Goal: Task Accomplishment & Management: Use online tool/utility

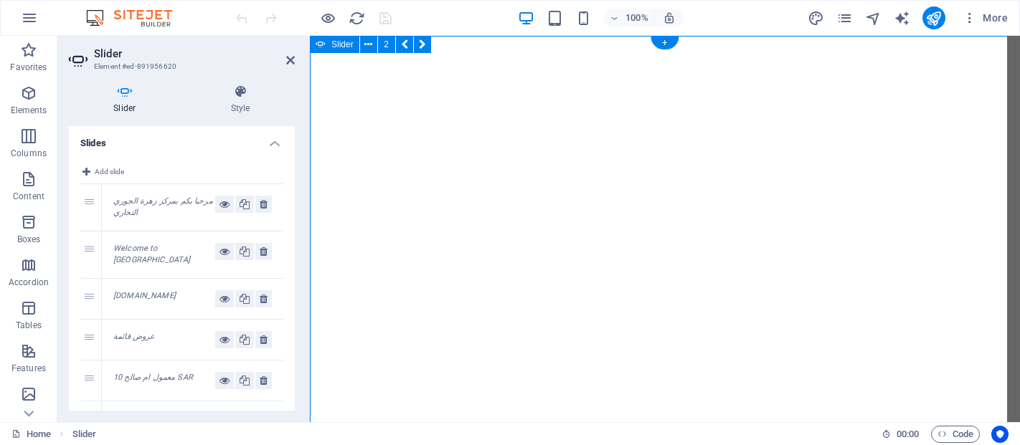
select select "ms"
select select "s"
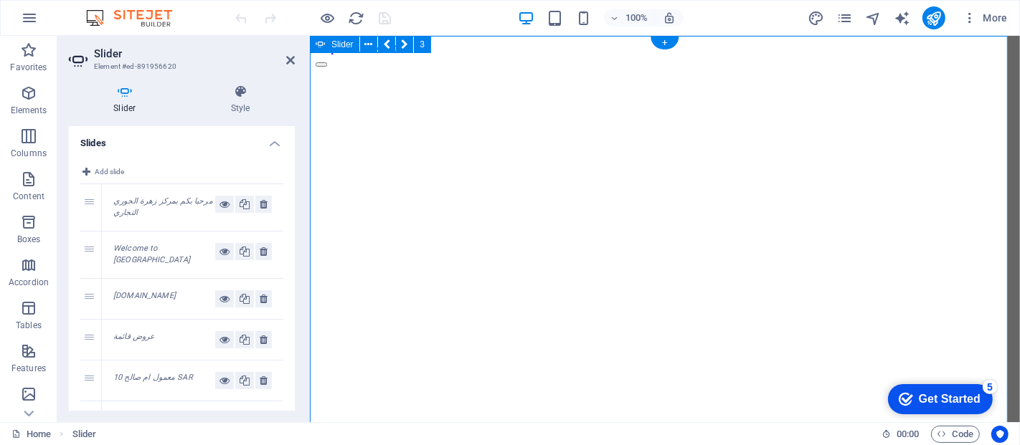
click at [326, 67] on button "button" at bounding box center [320, 64] width 11 height 4
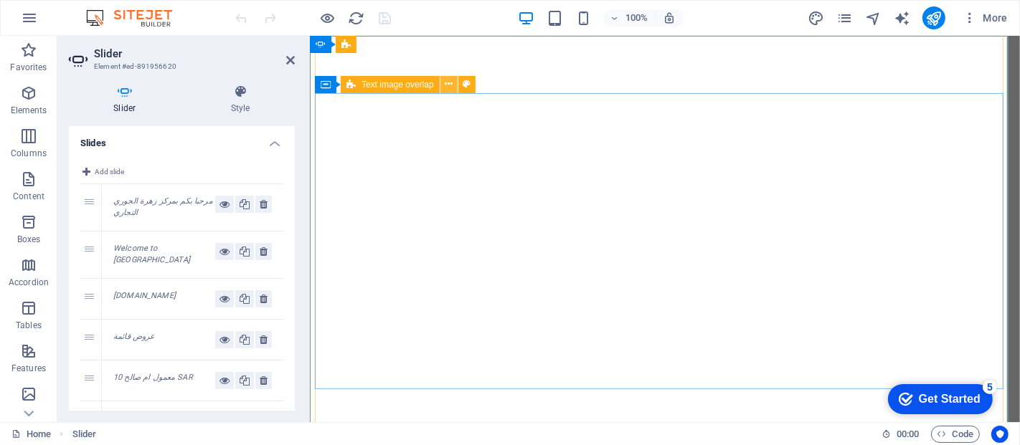
click at [453, 80] on button at bounding box center [448, 84] width 17 height 17
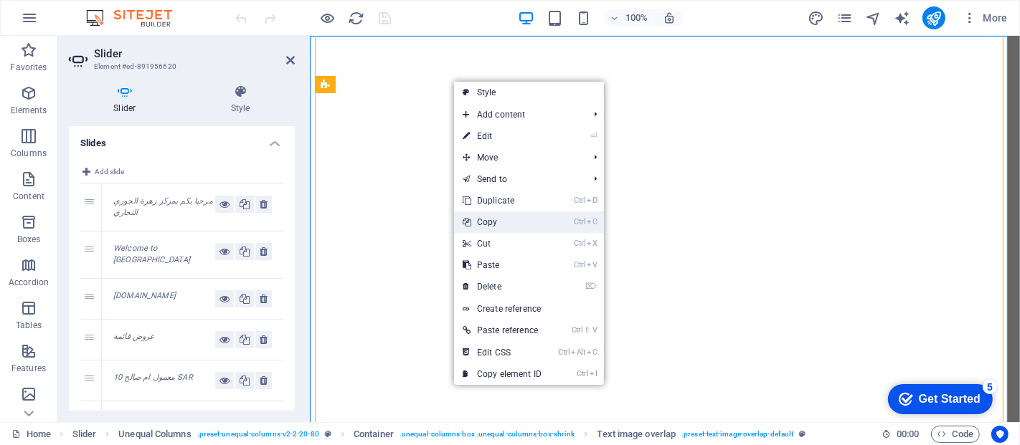
click at [493, 226] on link "Ctrl C Copy" at bounding box center [502, 223] width 96 height 22
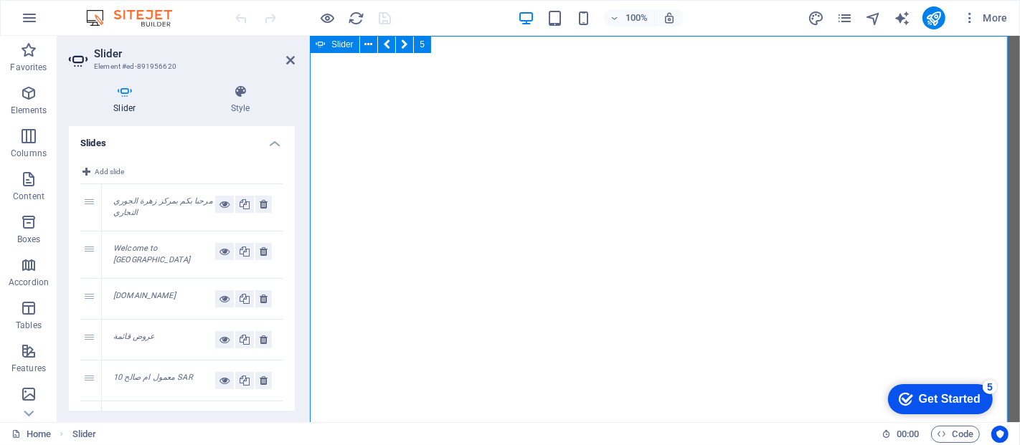
click at [309, 79] on button "button" at bounding box center [309, 79] width 0 height 0
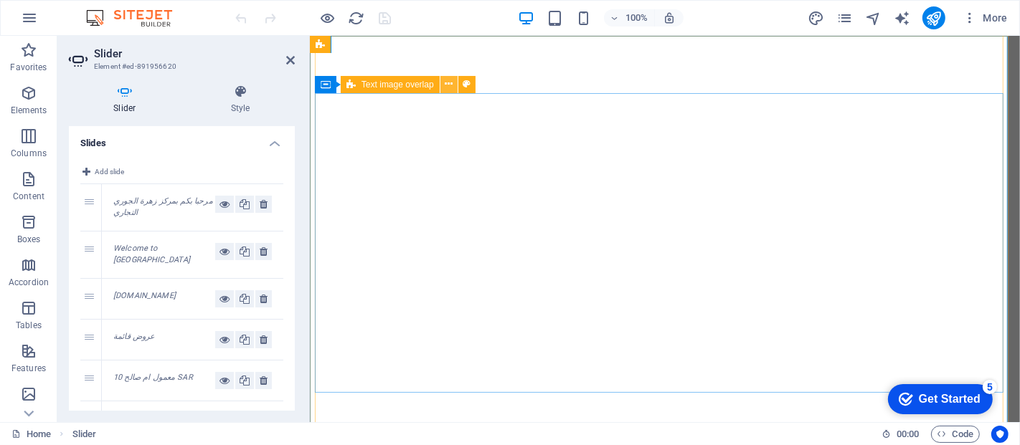
click at [445, 82] on icon at bounding box center [449, 84] width 8 height 15
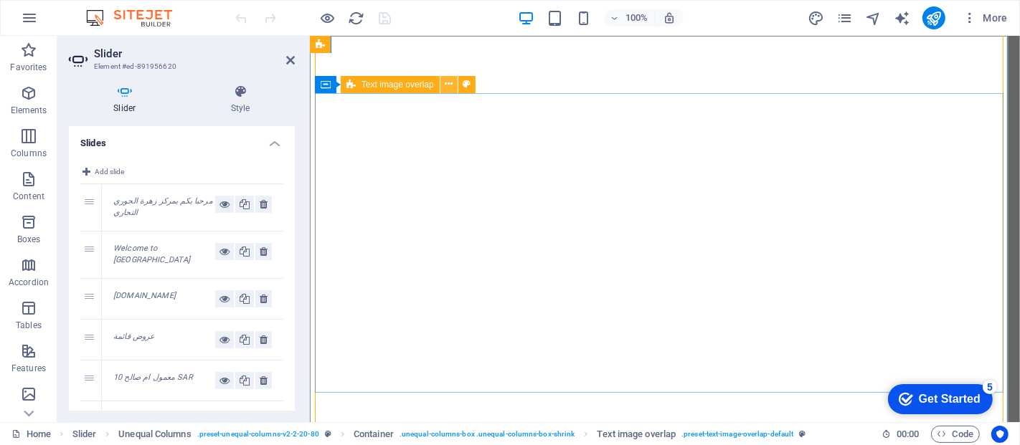
click at [452, 88] on icon at bounding box center [449, 84] width 8 height 15
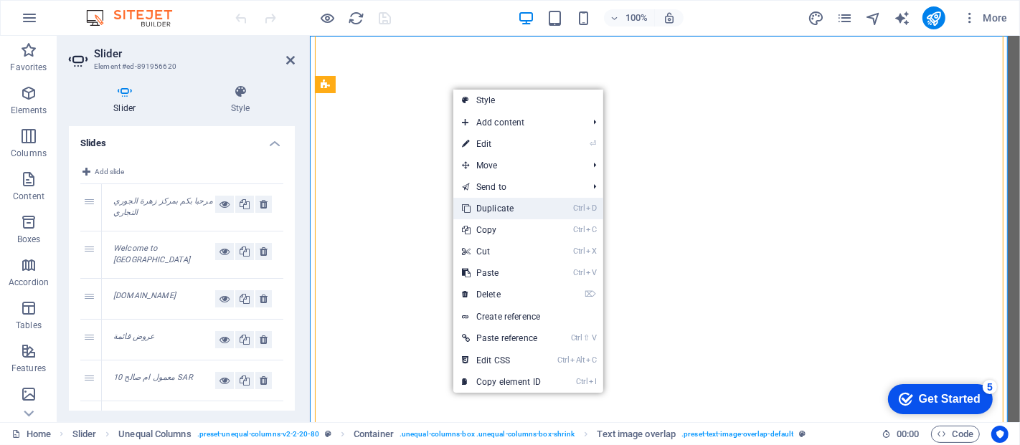
click at [498, 210] on link "Ctrl D Duplicate" at bounding box center [501, 209] width 96 height 22
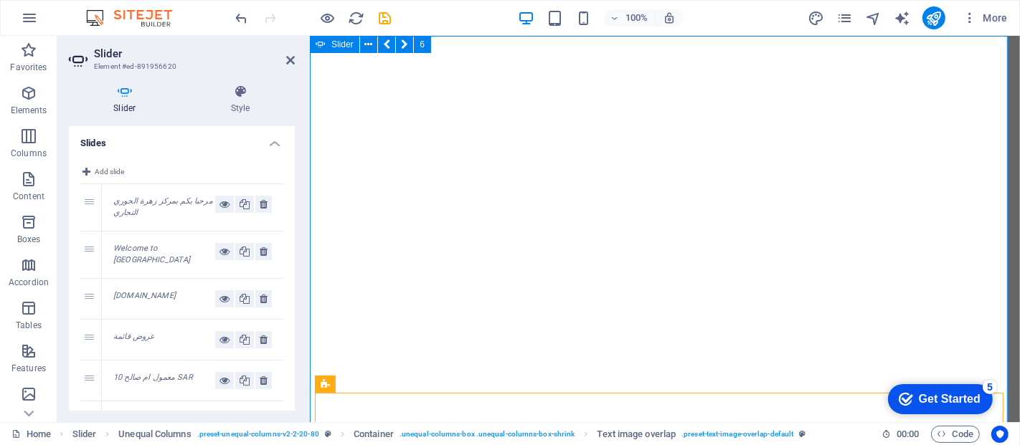
click at [309, 79] on button "button" at bounding box center [309, 79] width 0 height 0
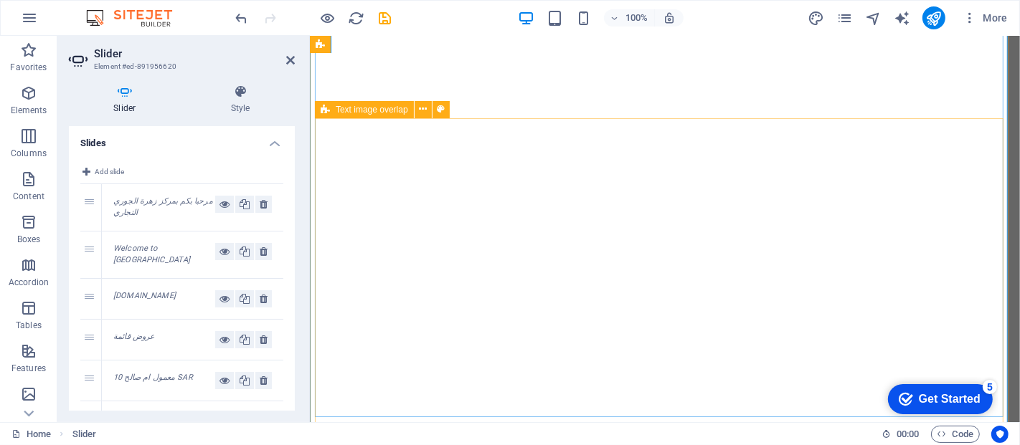
scroll to position [280, 0]
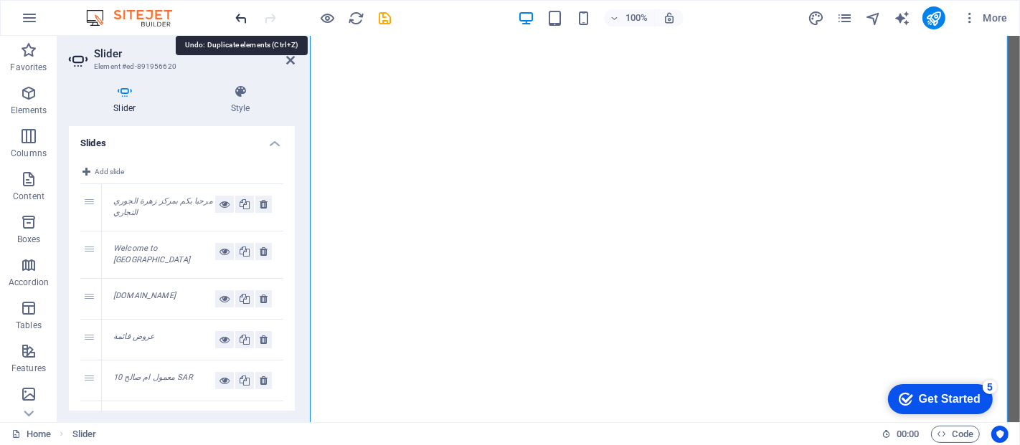
click at [246, 15] on icon "undo" at bounding box center [242, 18] width 16 height 16
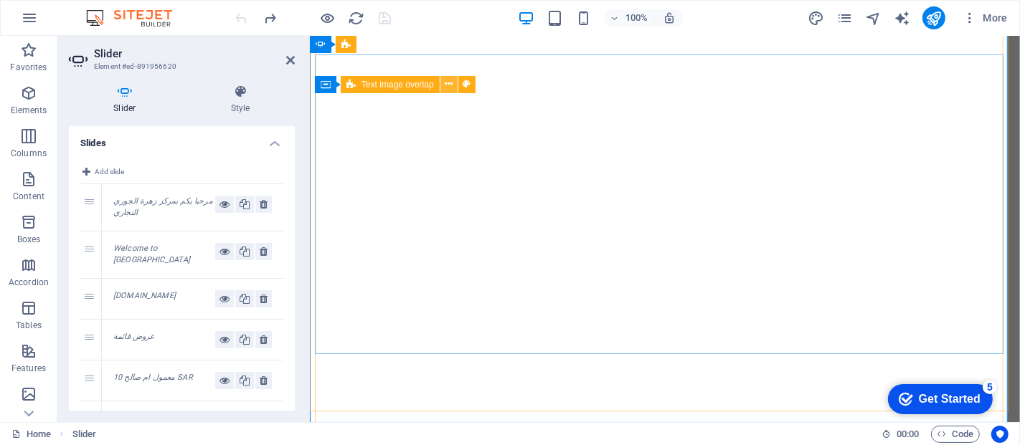
click at [448, 76] on button at bounding box center [448, 84] width 17 height 17
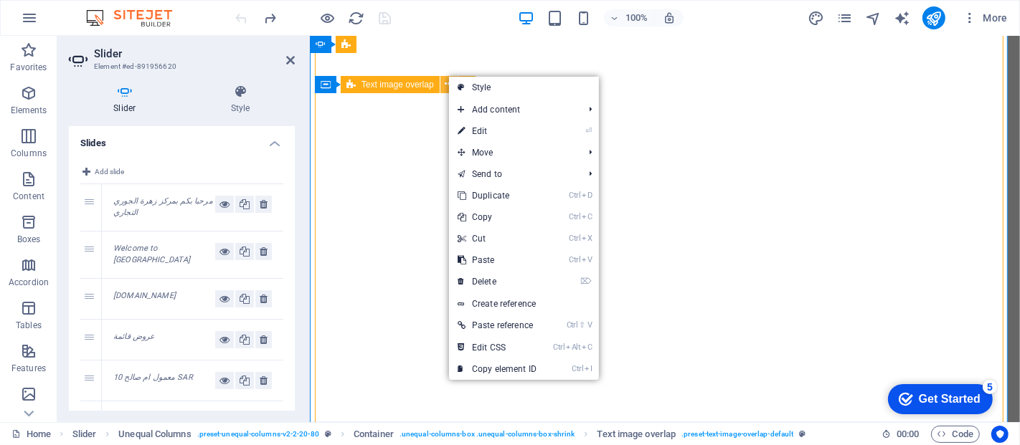
click at [448, 76] on button at bounding box center [448, 84] width 17 height 17
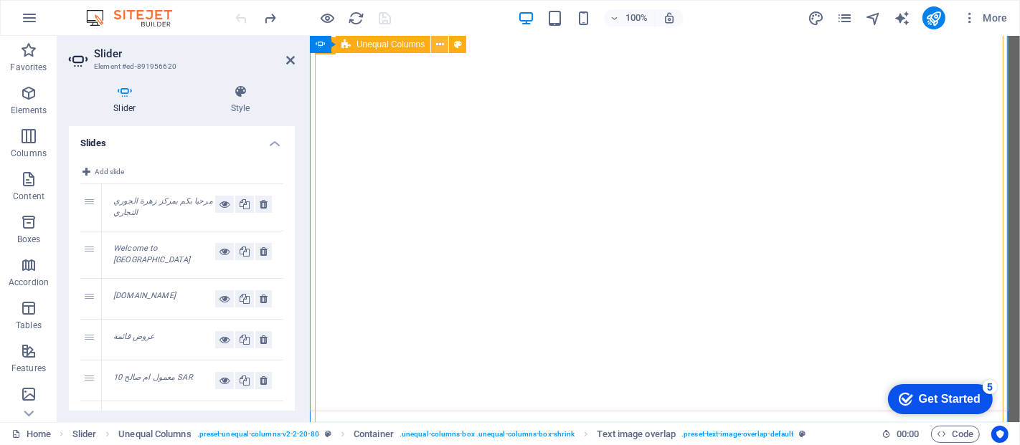
click at [443, 48] on icon at bounding box center [440, 44] width 8 height 15
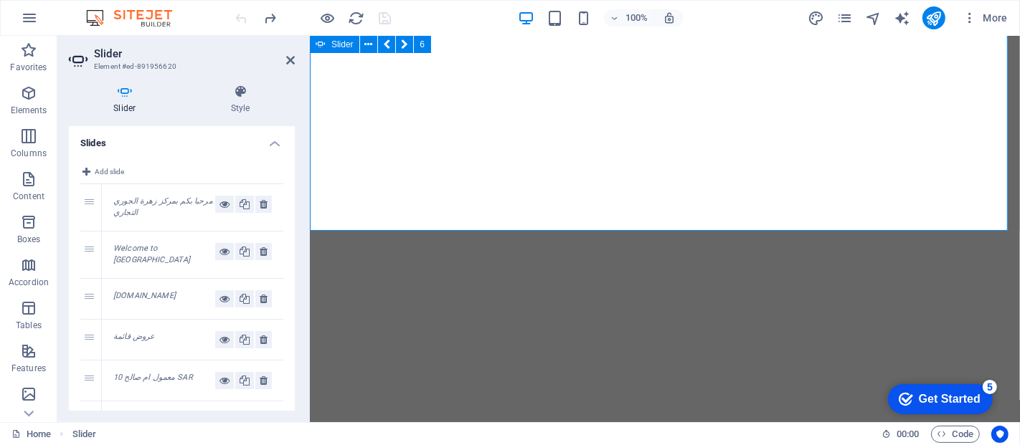
scroll to position [264, 0]
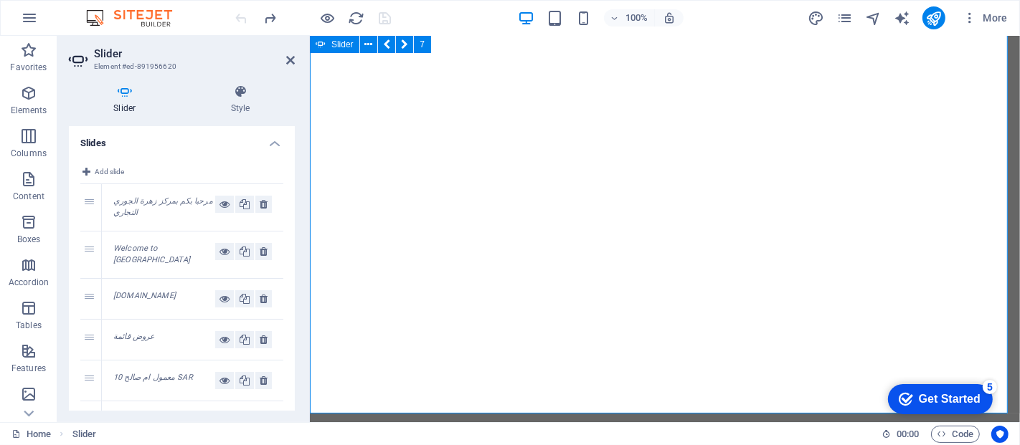
scroll to position [280, 0]
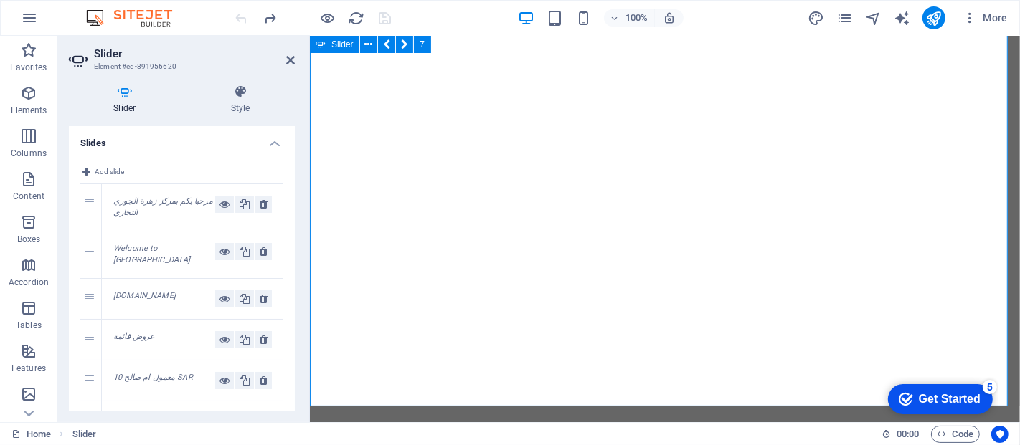
click at [983, 93] on div "Drop content here or Add elements Paste clipboard مرحبا بكم بمركز زهرة الجوري ا…" at bounding box center [664, 174] width 710 height 839
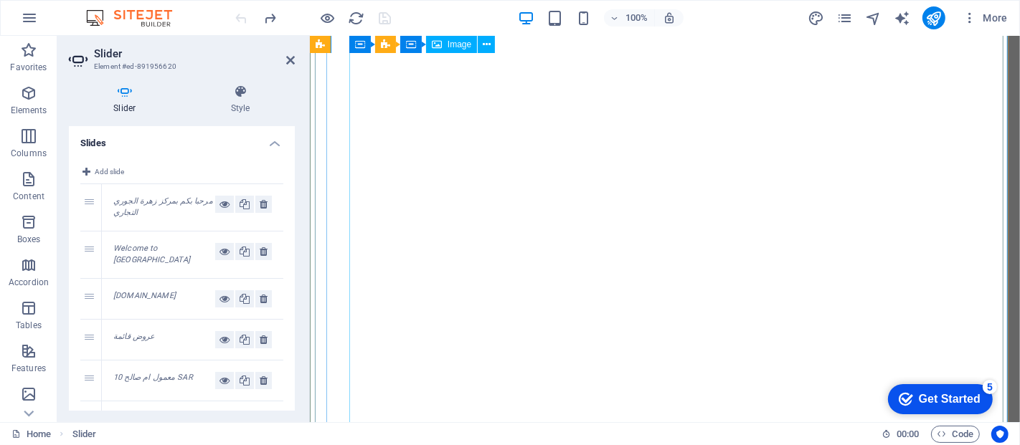
scroll to position [32, 0]
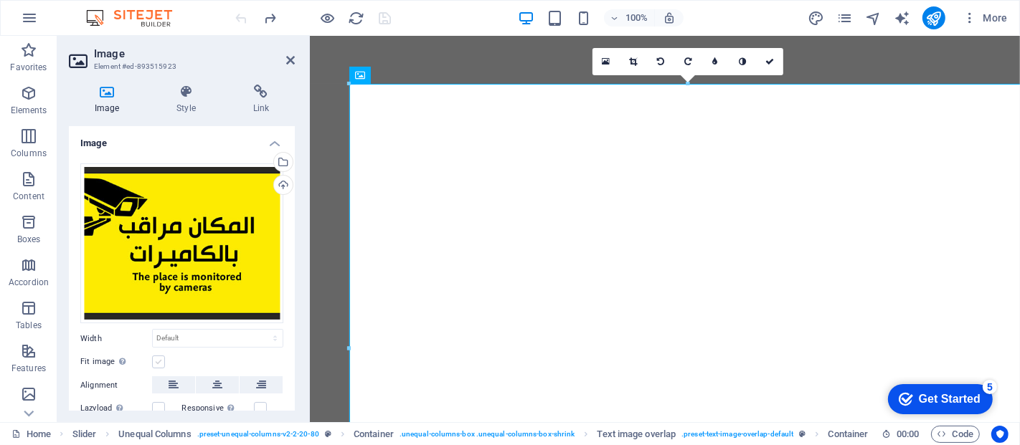
click at [152, 363] on label at bounding box center [158, 362] width 13 height 13
click at [0, 0] on input "Fit image Automatically fit image to a fixed width and height" at bounding box center [0, 0] width 0 height 0
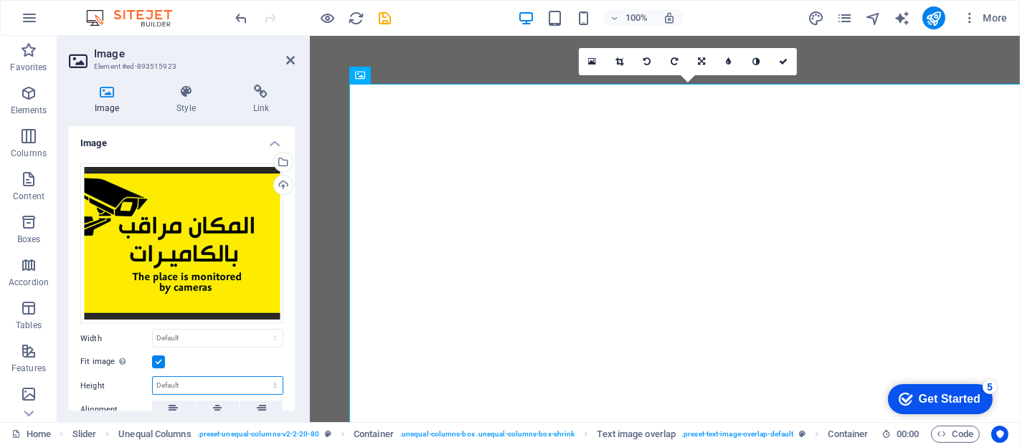
click at [187, 387] on select "Default auto px" at bounding box center [218, 385] width 130 height 17
click at [153, 377] on select "Default auto px" at bounding box center [218, 385] width 130 height 17
select select "DISABLED_OPTION_VALUE"
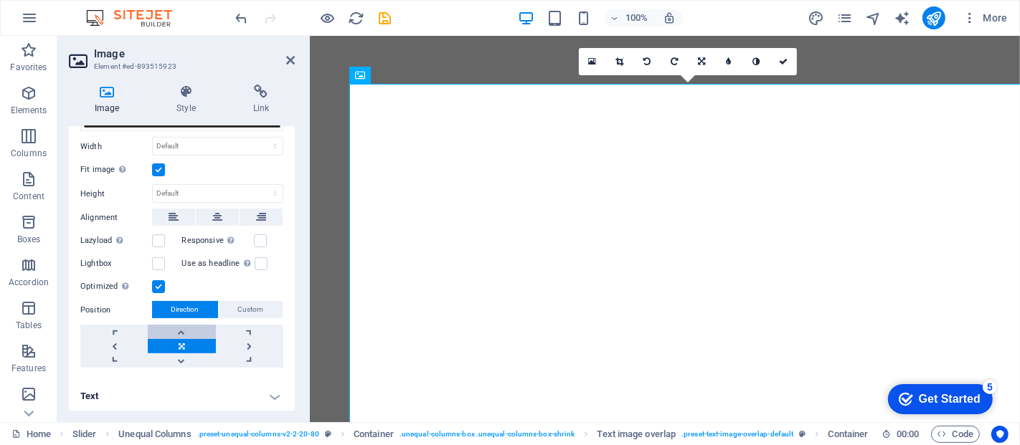
click at [178, 331] on link at bounding box center [181, 332] width 67 height 14
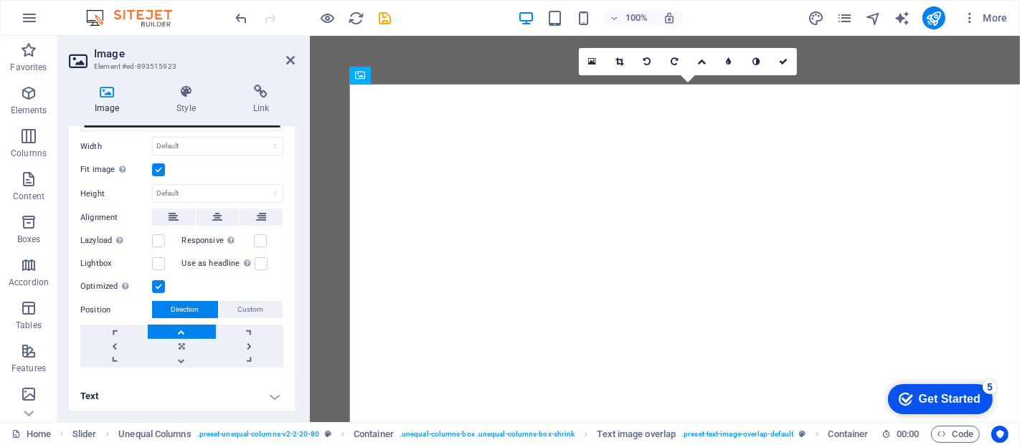
click at [178, 331] on link at bounding box center [181, 332] width 67 height 14
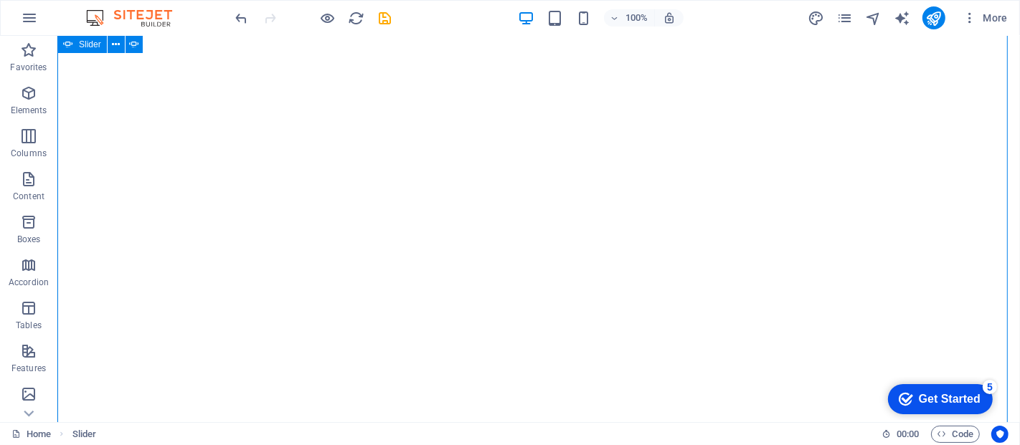
click at [57, 47] on button "button" at bounding box center [57, 47] width 0 height 0
click at [983, 323] on div "Drop content here or Add elements Paste clipboard مرحبا بكم بمركز زهرة الجوري ا…" at bounding box center [538, 412] width 962 height 816
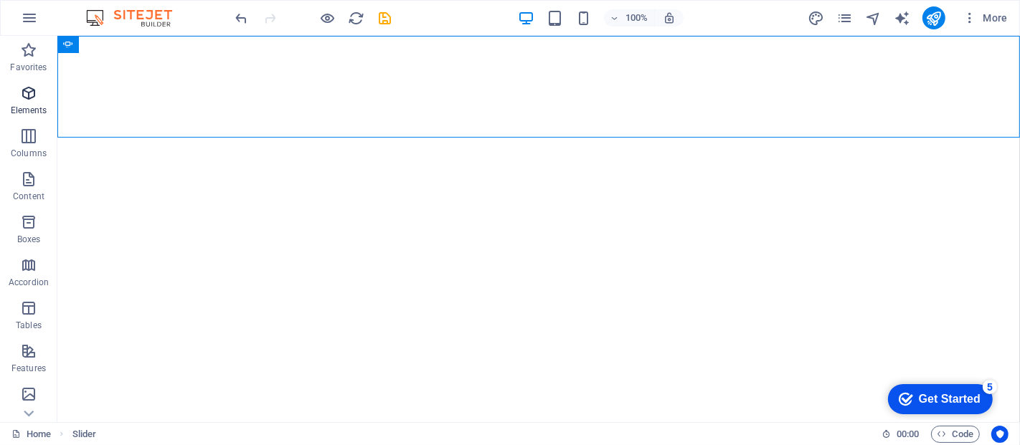
click at [43, 85] on span "Elements" at bounding box center [28, 102] width 57 height 34
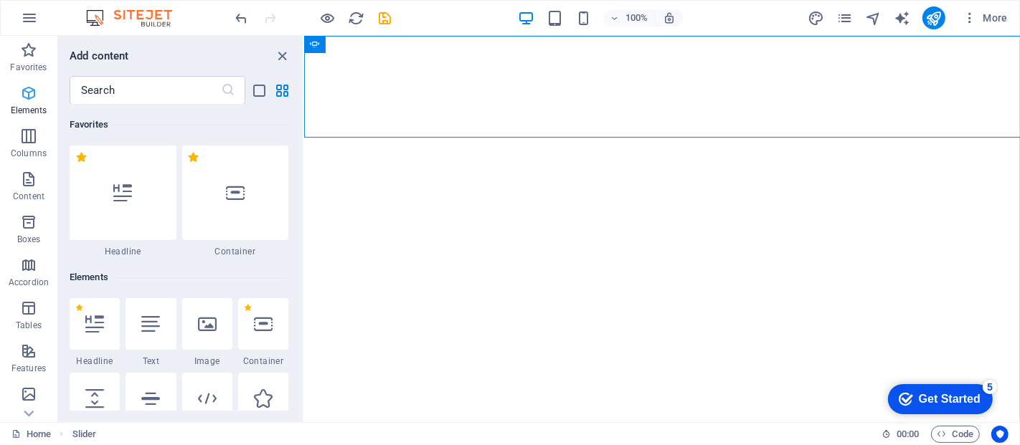
click at [33, 98] on icon "button" at bounding box center [28, 93] width 17 height 17
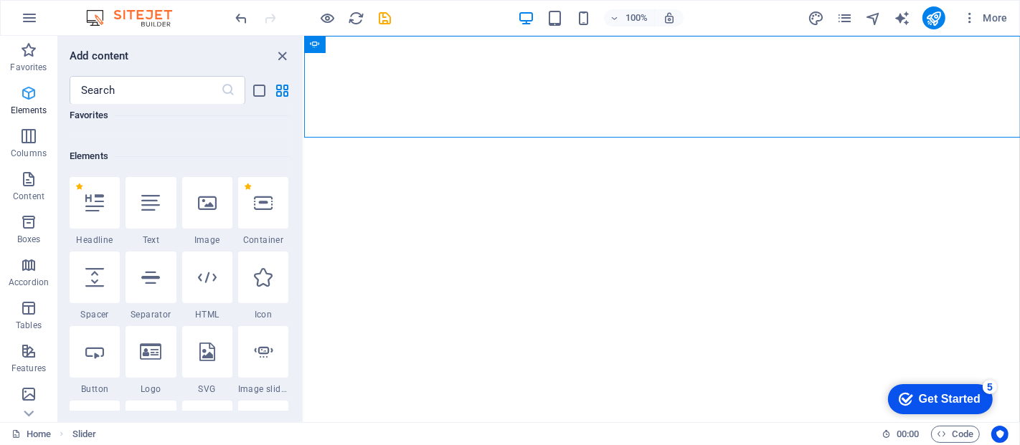
scroll to position [153, 0]
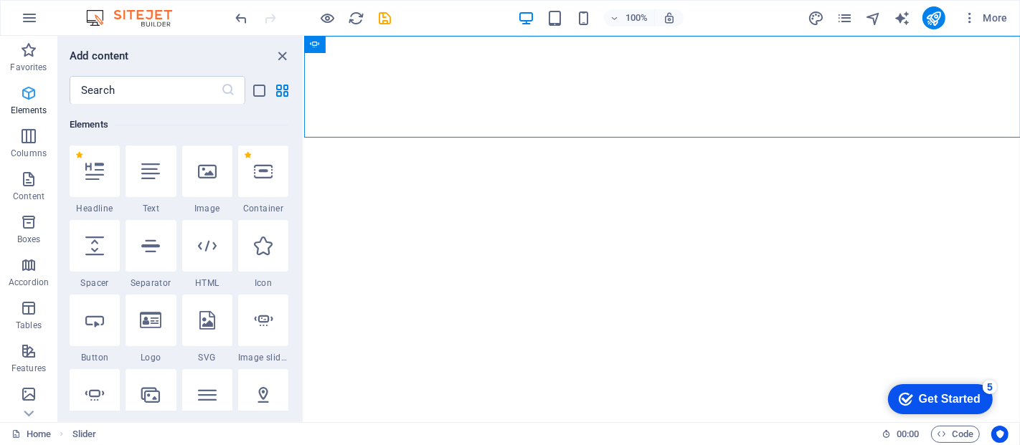
click at [33, 98] on icon "button" at bounding box center [28, 93] width 17 height 17
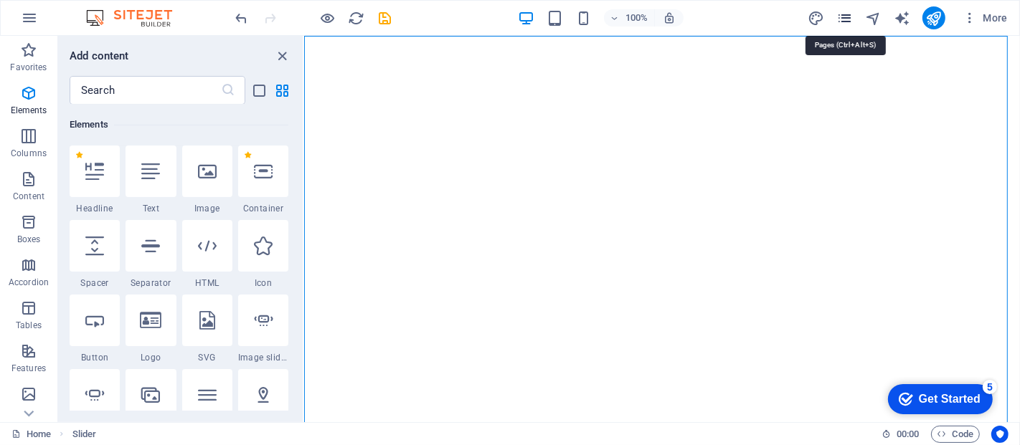
click at [840, 11] on icon "pages" at bounding box center [844, 18] width 16 height 16
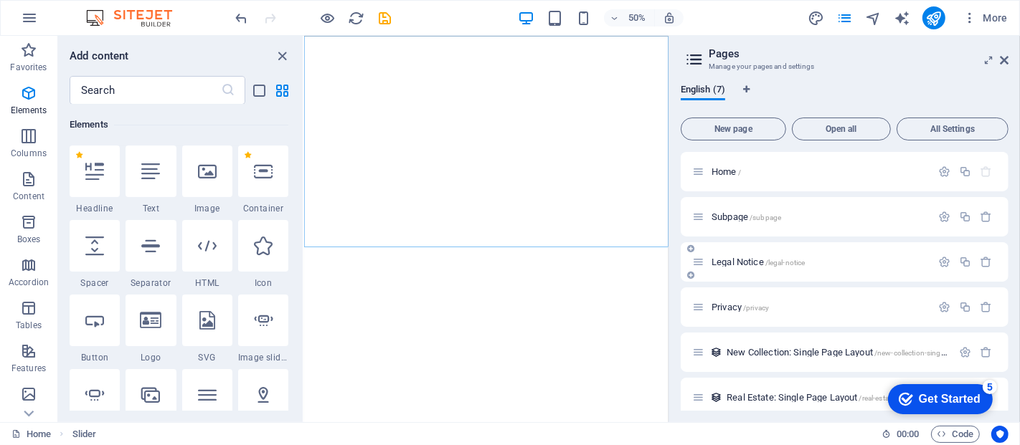
click at [782, 247] on div "Legal Notice /legal-notice" at bounding box center [845, 261] width 328 height 39
click at [699, 259] on icon at bounding box center [698, 262] width 12 height 12
click at [699, 263] on icon at bounding box center [698, 262] width 12 height 12
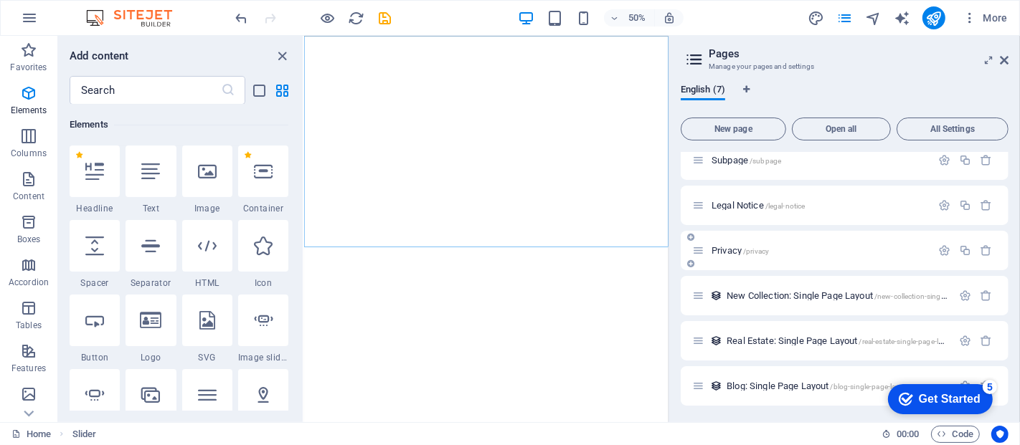
click at [697, 247] on icon at bounding box center [698, 251] width 12 height 12
click at [780, 262] on div "Privacy /privacy" at bounding box center [845, 250] width 328 height 39
click at [742, 253] on span "Privacy /privacy" at bounding box center [739, 250] width 57 height 11
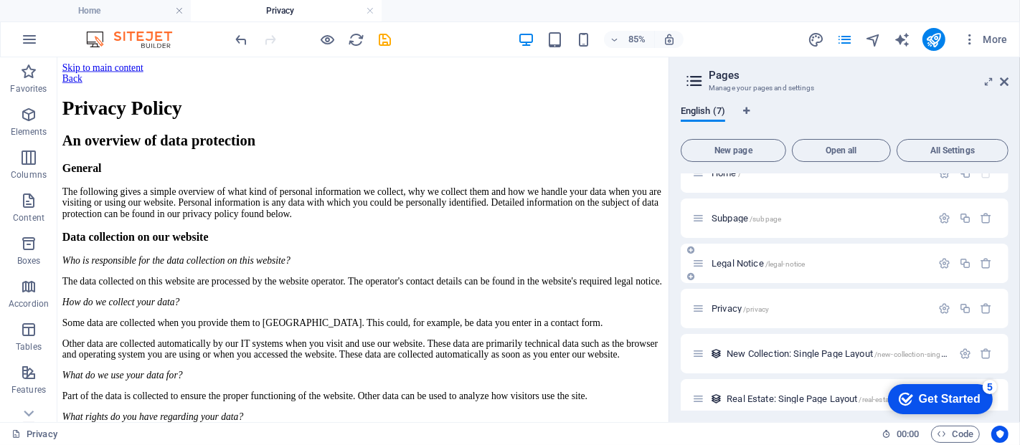
scroll to position [0, 0]
click at [242, 46] on icon "undo" at bounding box center [242, 40] width 16 height 16
click at [1006, 84] on icon at bounding box center [1004, 81] width 9 height 11
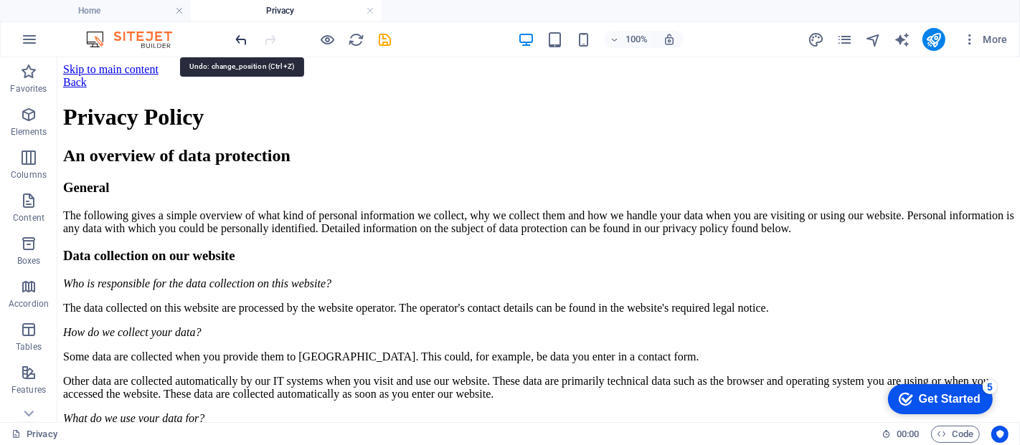
click at [239, 41] on icon "undo" at bounding box center [242, 40] width 16 height 16
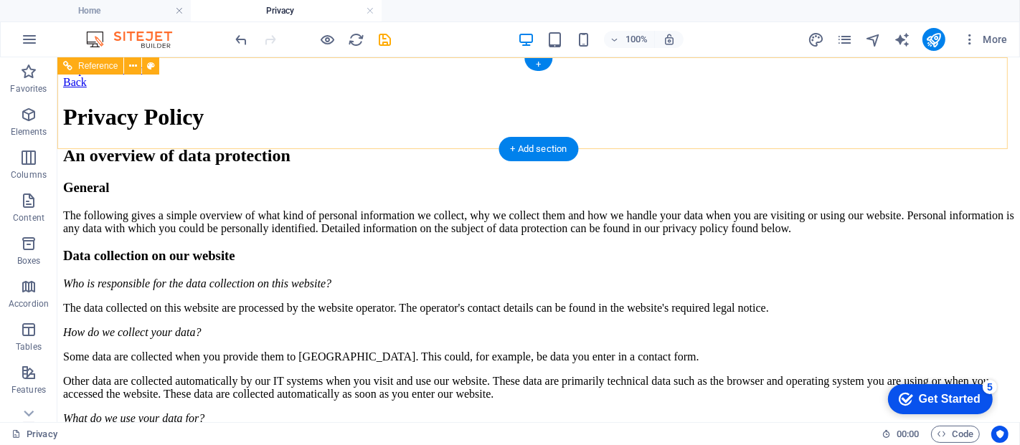
click at [230, 88] on div "Back" at bounding box center [537, 81] width 951 height 13
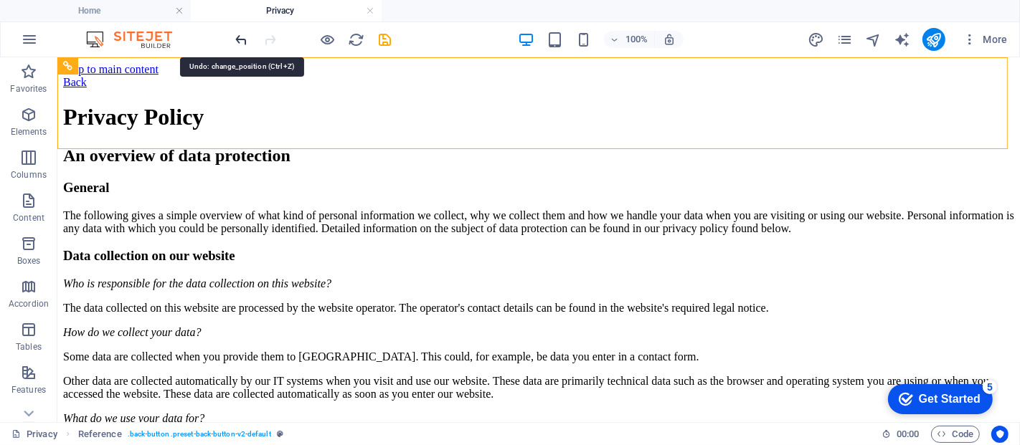
click at [240, 38] on icon "undo" at bounding box center [242, 40] width 16 height 16
click at [844, 29] on div "More" at bounding box center [911, 39] width 206 height 23
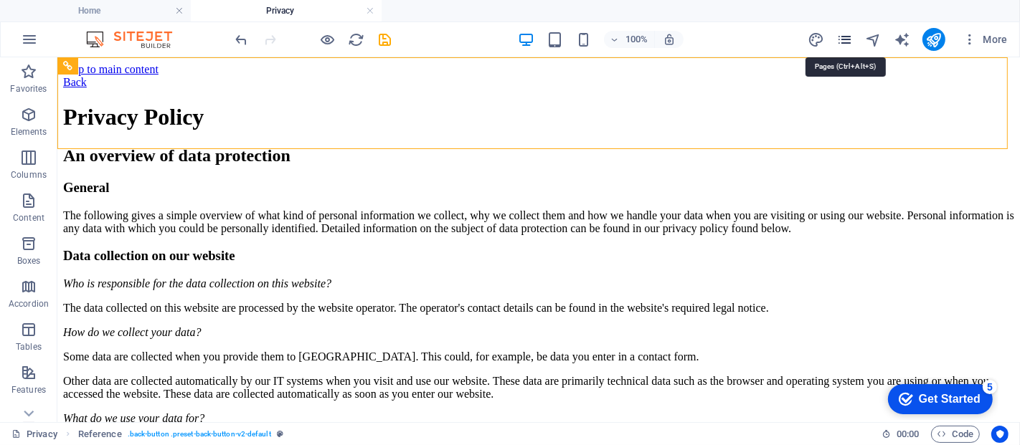
click at [844, 36] on icon "pages" at bounding box center [844, 40] width 16 height 16
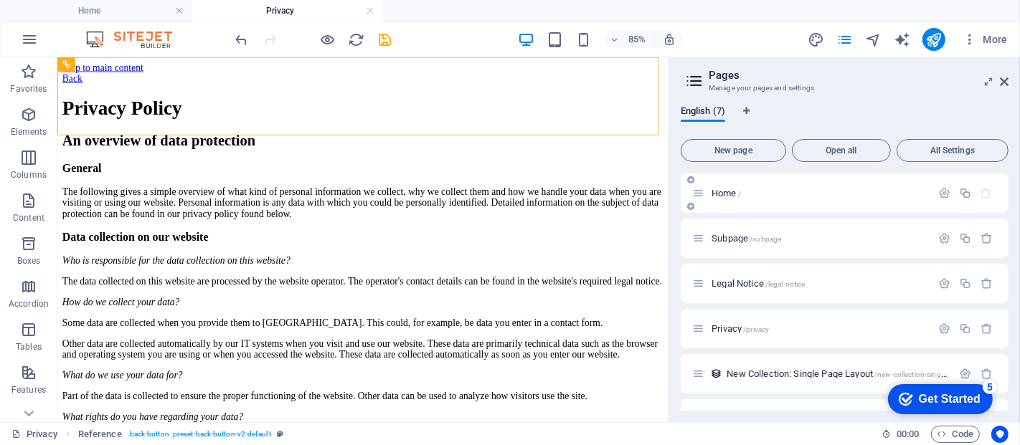
click at [770, 185] on div "Home /" at bounding box center [811, 193] width 239 height 16
click at [713, 197] on div "Home /" at bounding box center [811, 193] width 239 height 16
click at [719, 191] on span "Home /" at bounding box center [725, 193] width 29 height 11
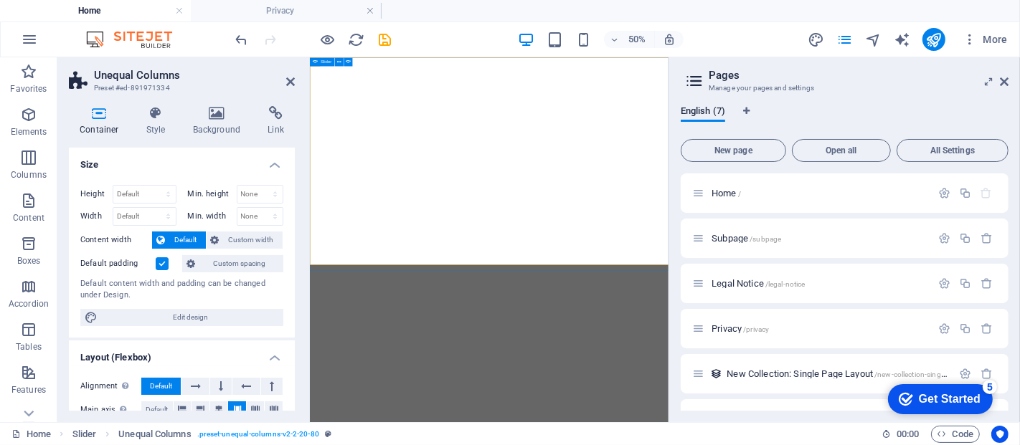
click at [309, 100] on button "button" at bounding box center [309, 100] width 0 height 0
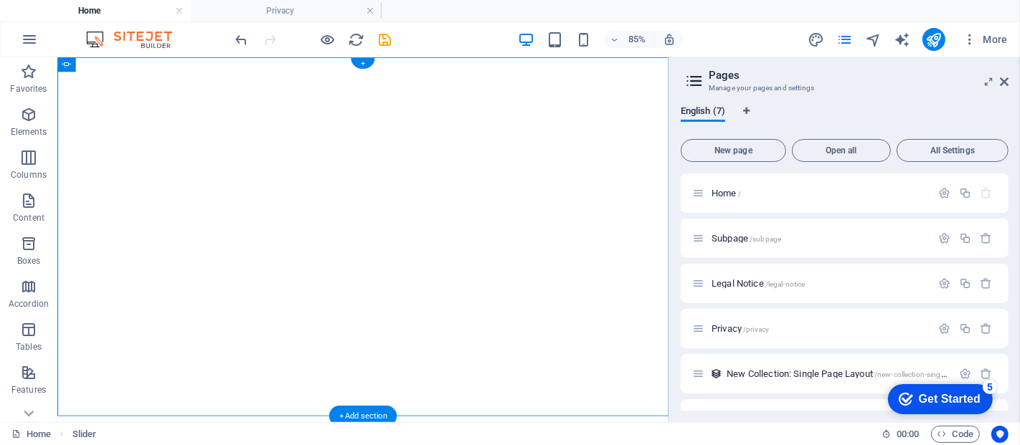
click at [363, 60] on div "+" at bounding box center [363, 63] width 24 height 11
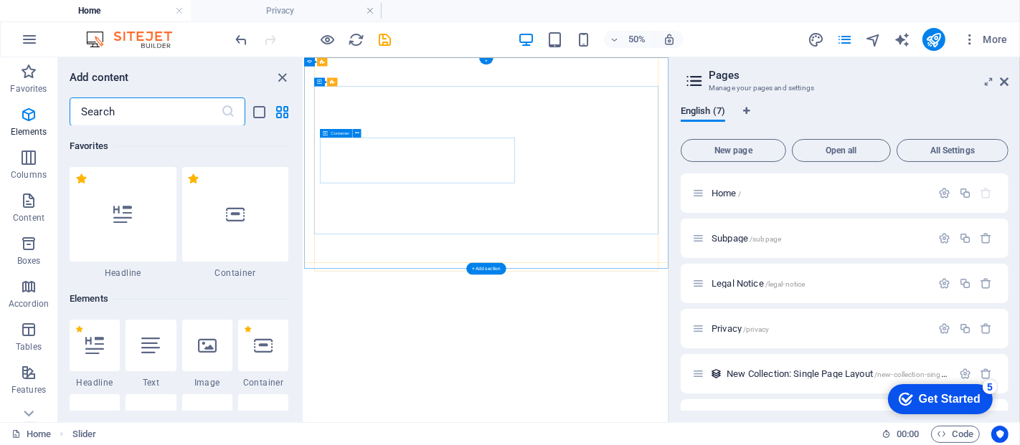
scroll to position [2509, 0]
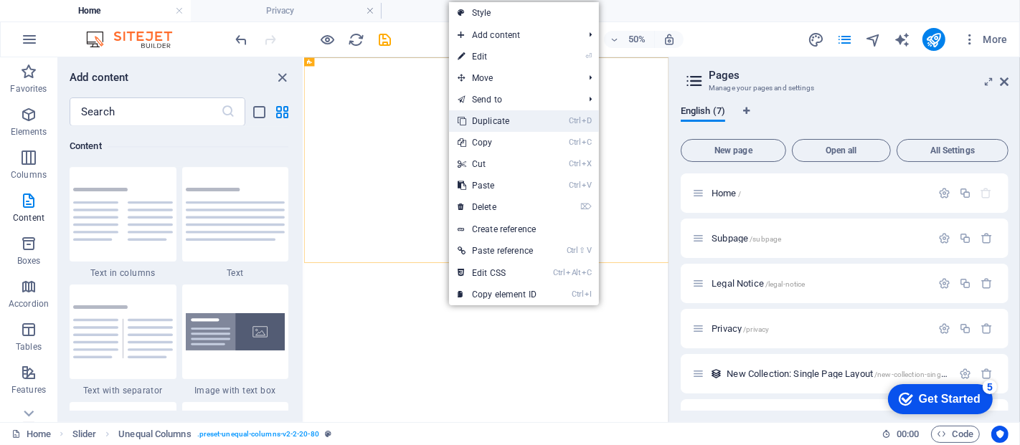
click at [530, 118] on link "Ctrl D Duplicate" at bounding box center [497, 121] width 96 height 22
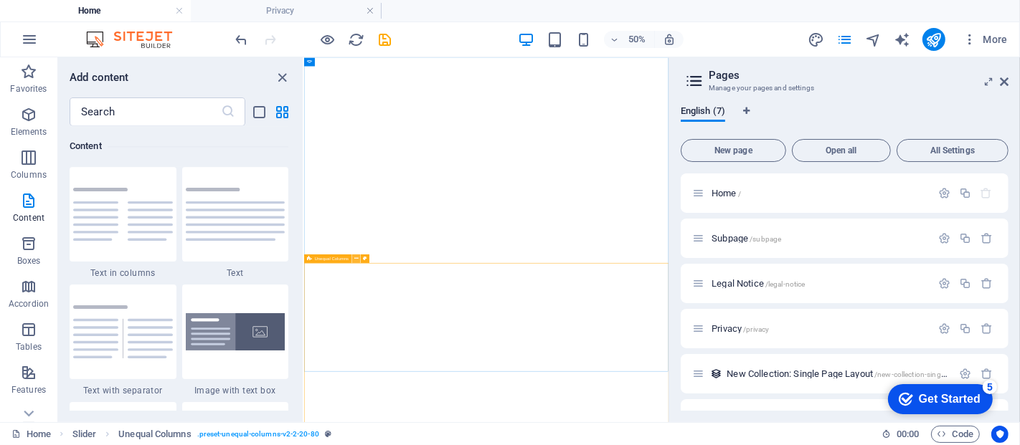
click at [356, 257] on icon at bounding box center [356, 259] width 4 height 8
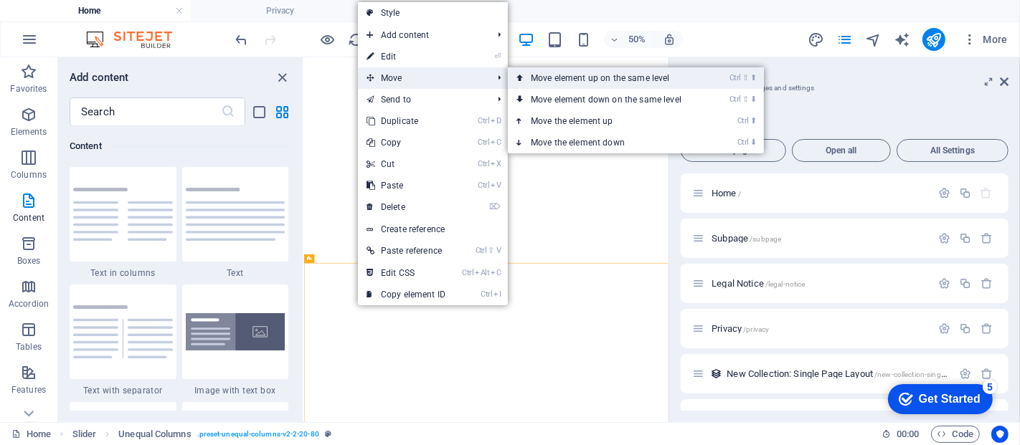
click at [543, 80] on link "Ctrl ⇧ ⬆ Move element up on the same level" at bounding box center [609, 78] width 202 height 22
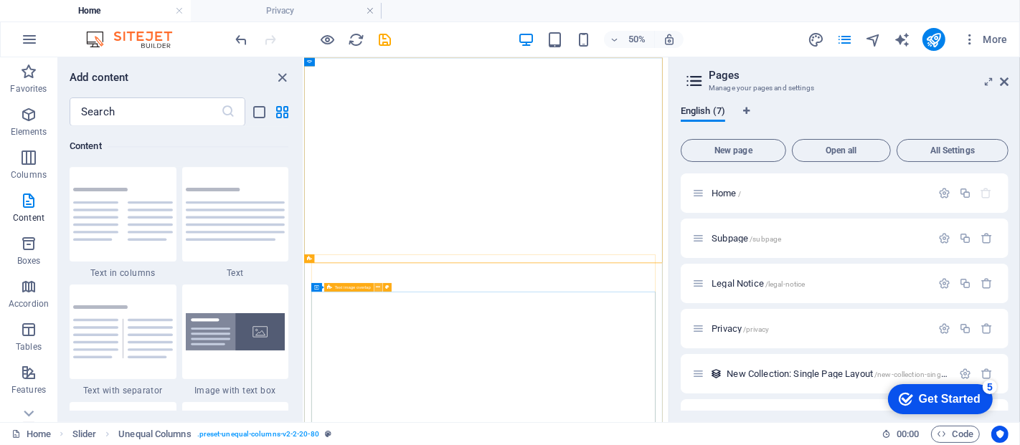
click at [381, 288] on button at bounding box center [378, 287] width 9 height 9
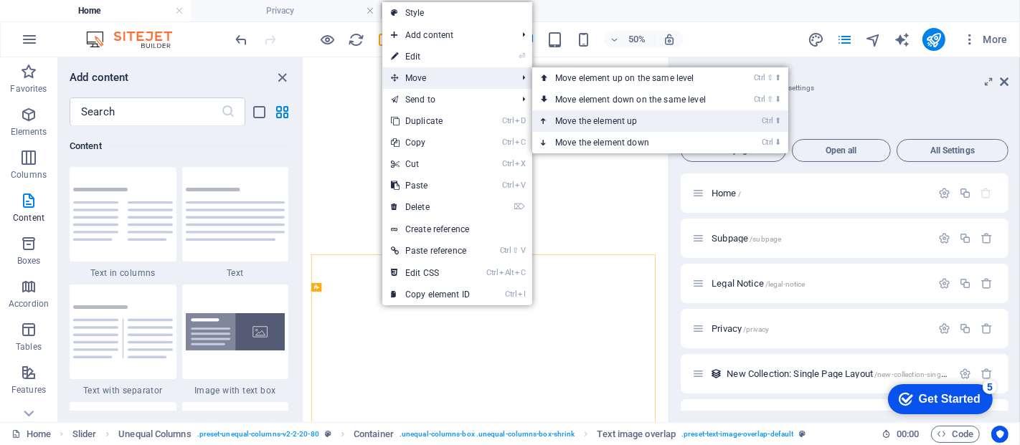
click at [597, 113] on link "Ctrl ⬆ Move the element up" at bounding box center [633, 121] width 202 height 22
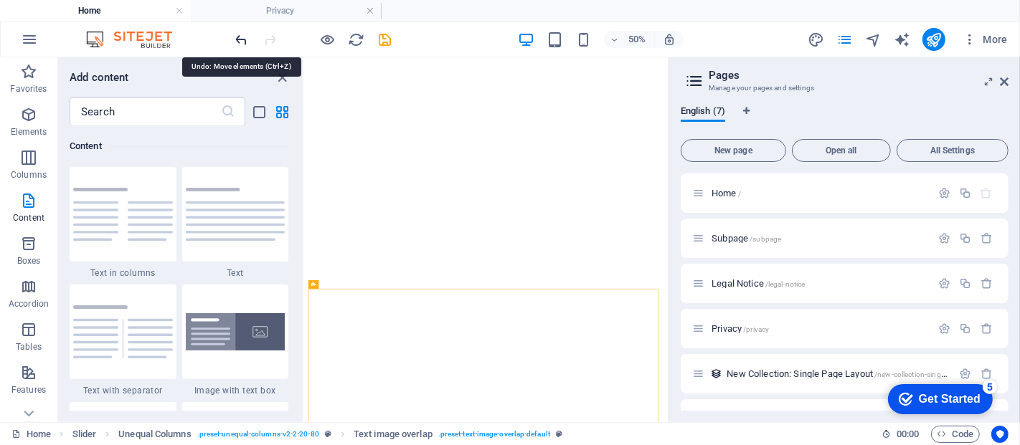
click at [240, 42] on icon "undo" at bounding box center [242, 40] width 16 height 16
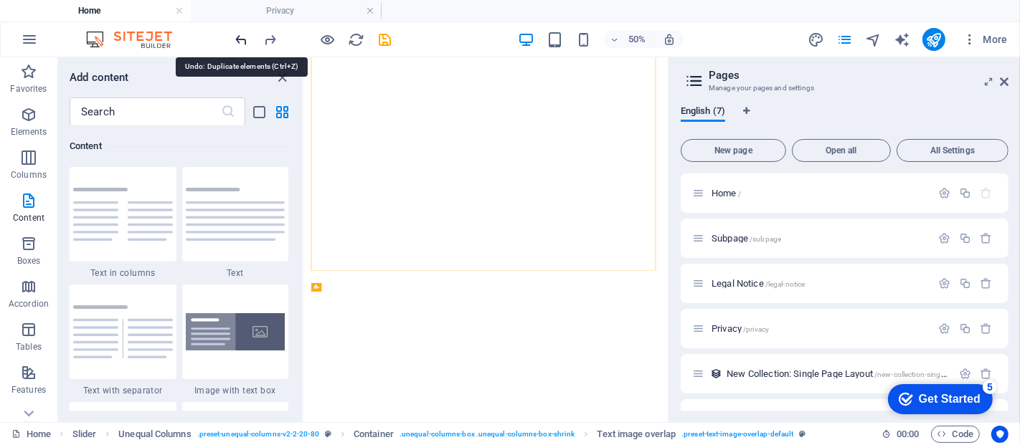
click at [240, 42] on icon "undo" at bounding box center [242, 40] width 16 height 16
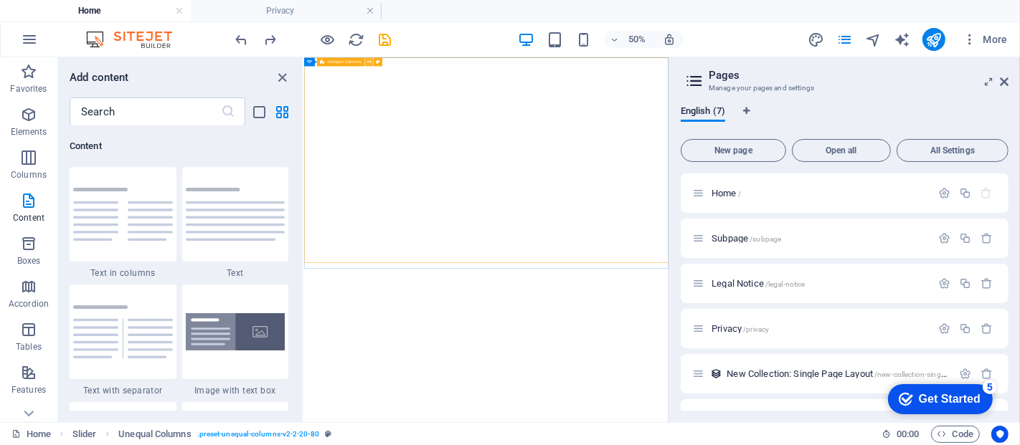
click at [370, 63] on icon at bounding box center [369, 62] width 4 height 8
click at [379, 79] on icon at bounding box center [381, 82] width 4 height 8
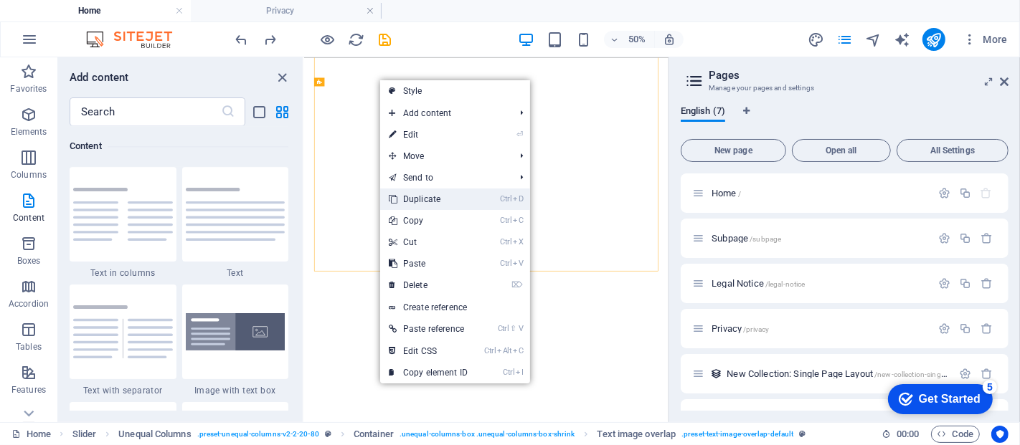
click at [428, 196] on link "Ctrl D Duplicate" at bounding box center [428, 200] width 96 height 22
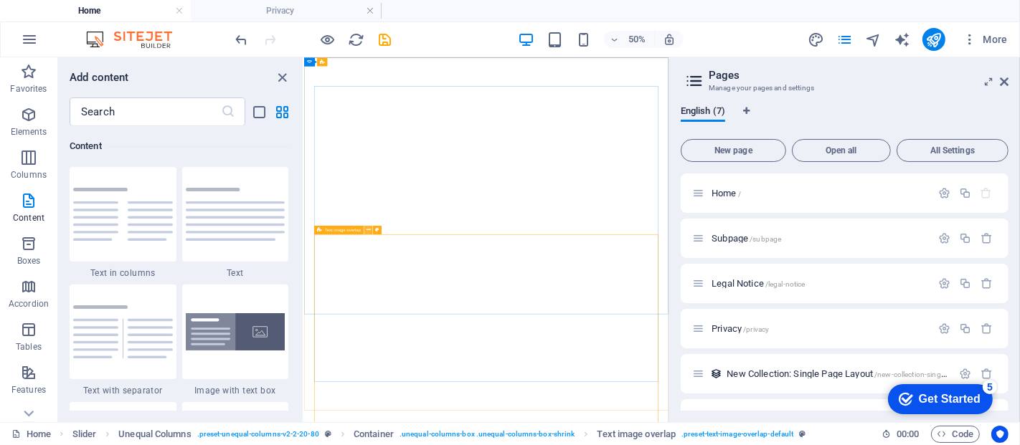
click at [366, 228] on icon at bounding box center [368, 230] width 4 height 8
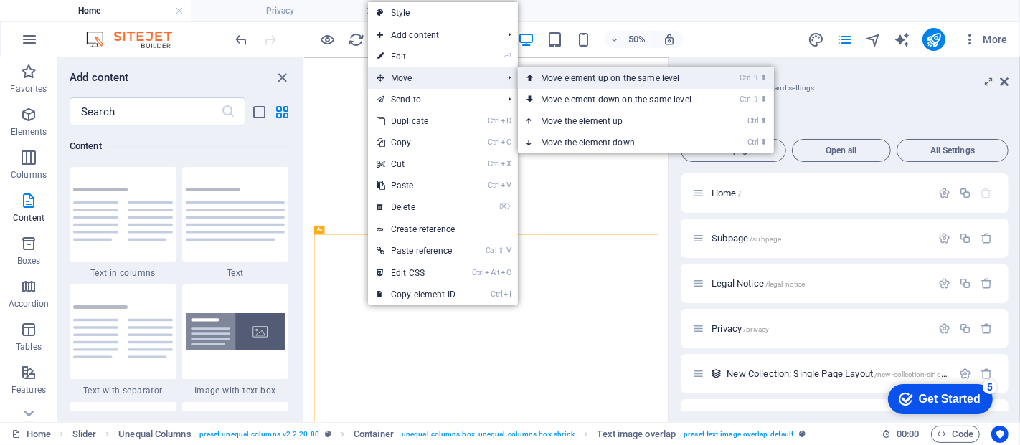
click at [577, 77] on link "Ctrl ⇧ ⬆ Move element up on the same level" at bounding box center [619, 78] width 202 height 22
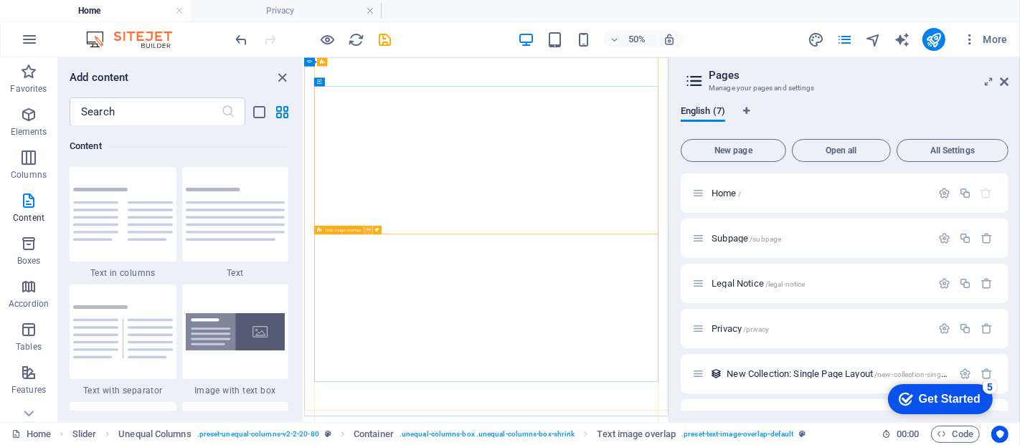
click at [369, 230] on icon at bounding box center [368, 230] width 4 height 8
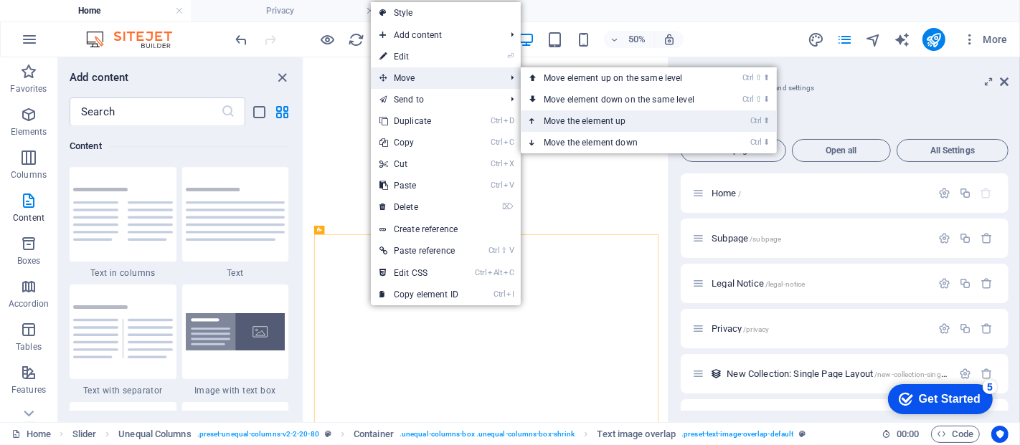
click at [615, 120] on link "Ctrl ⬆ Move the element up" at bounding box center [622, 121] width 202 height 22
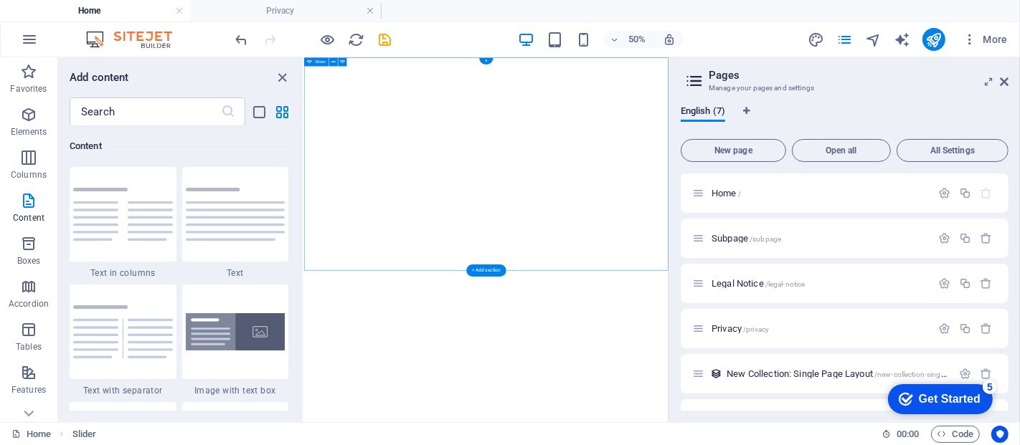
click at [303, 100] on button "button" at bounding box center [303, 100] width 0 height 0
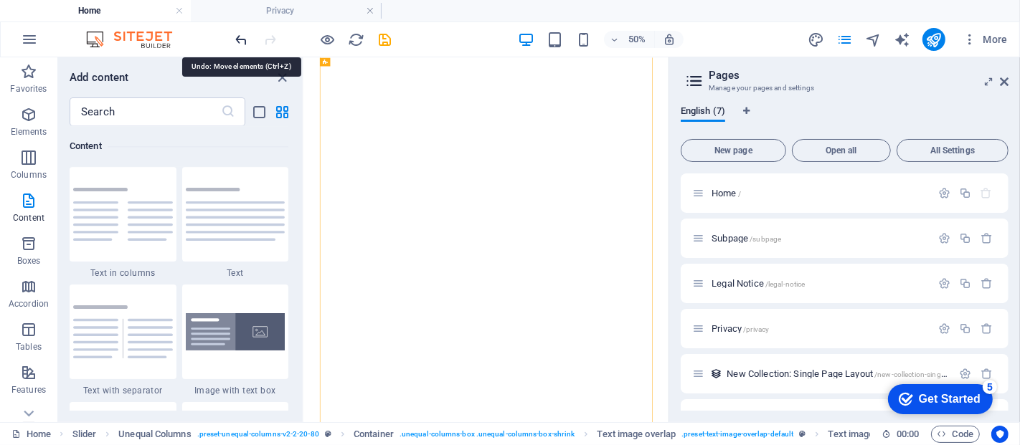
click at [234, 43] on icon "undo" at bounding box center [242, 40] width 16 height 16
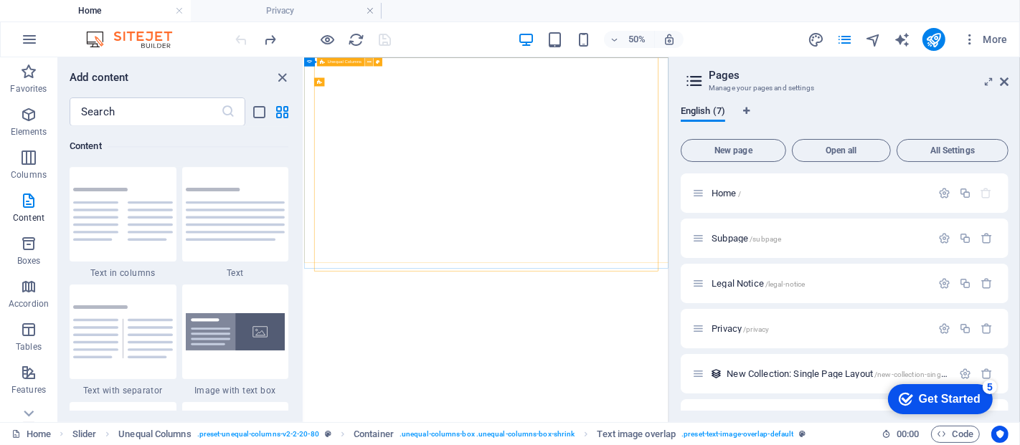
click at [369, 62] on icon at bounding box center [369, 62] width 4 height 8
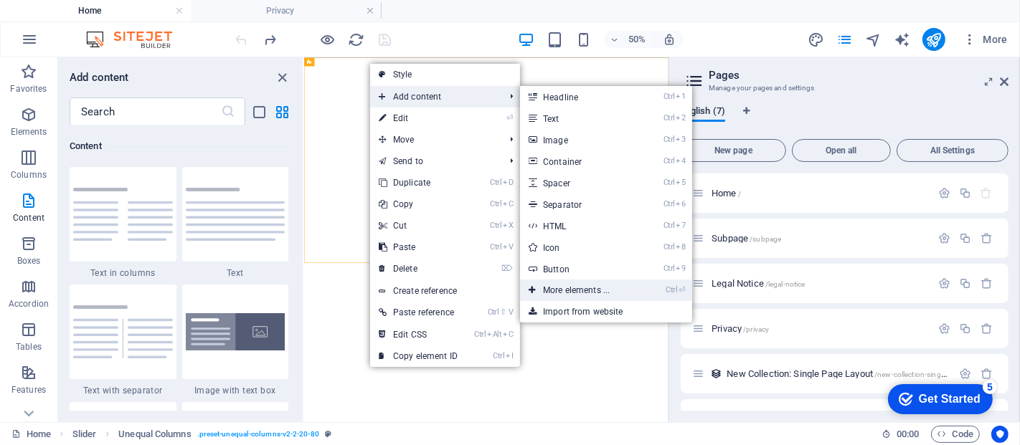
click at [563, 283] on link "Ctrl ⏎ More elements ..." at bounding box center [579, 291] width 118 height 22
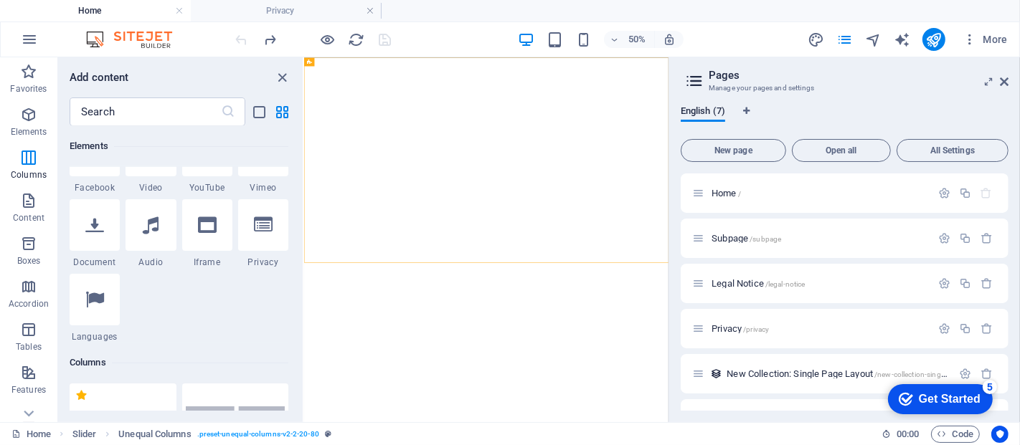
scroll to position [153, 0]
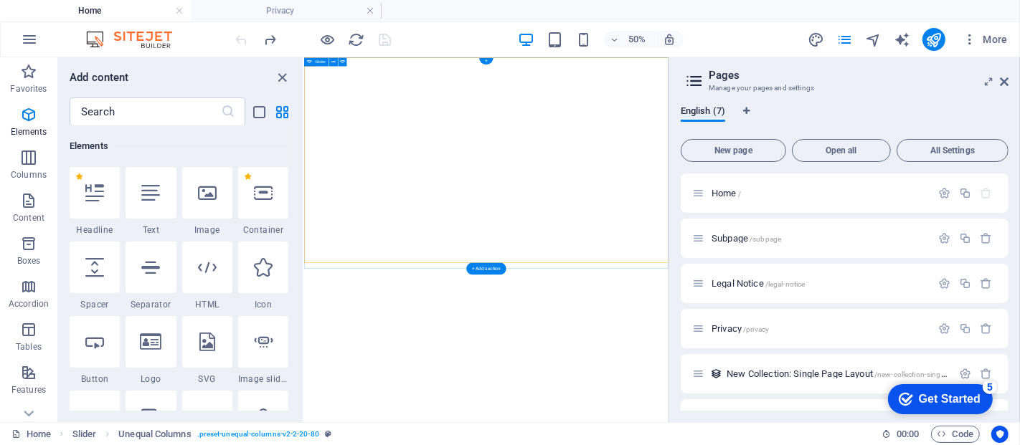
click at [303, 100] on button "button" at bounding box center [303, 100] width 0 height 0
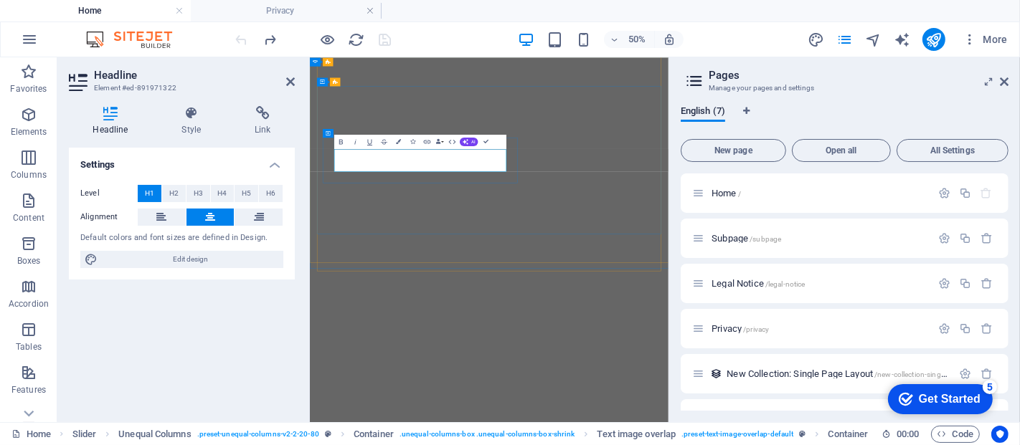
select select "%"
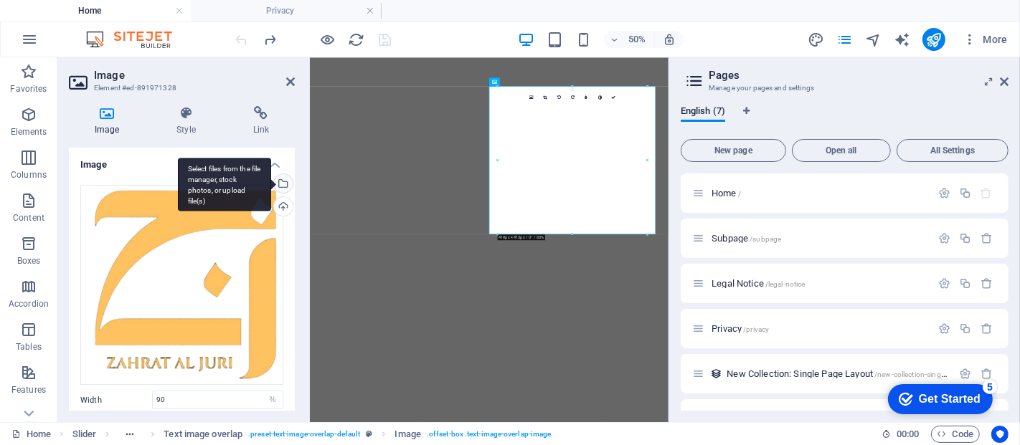
click at [283, 175] on div "Select files from the file manager, stock photos, or upload file(s)" at bounding box center [282, 185] width 22 height 22
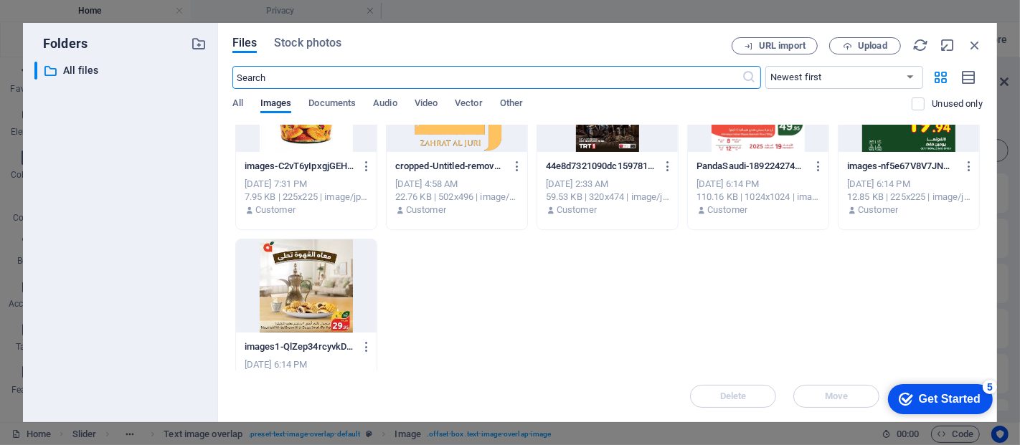
scroll to position [287, 0]
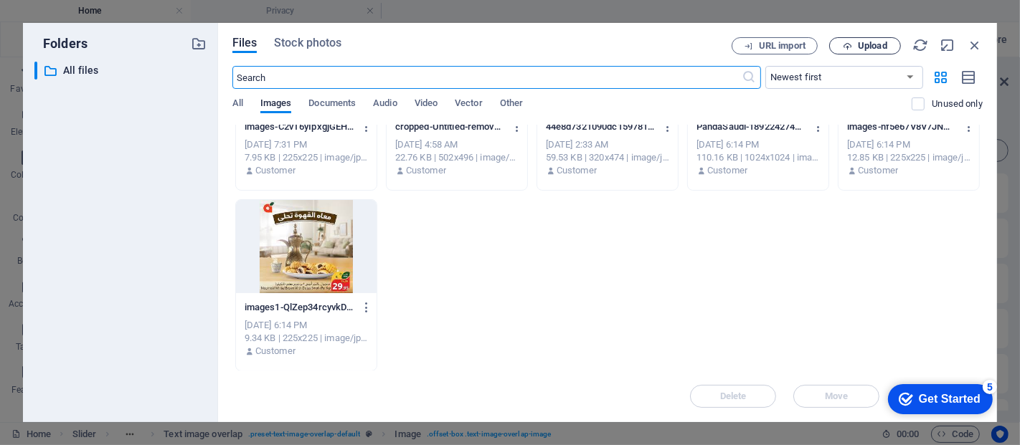
click at [866, 46] on span "Upload" at bounding box center [872, 46] width 29 height 9
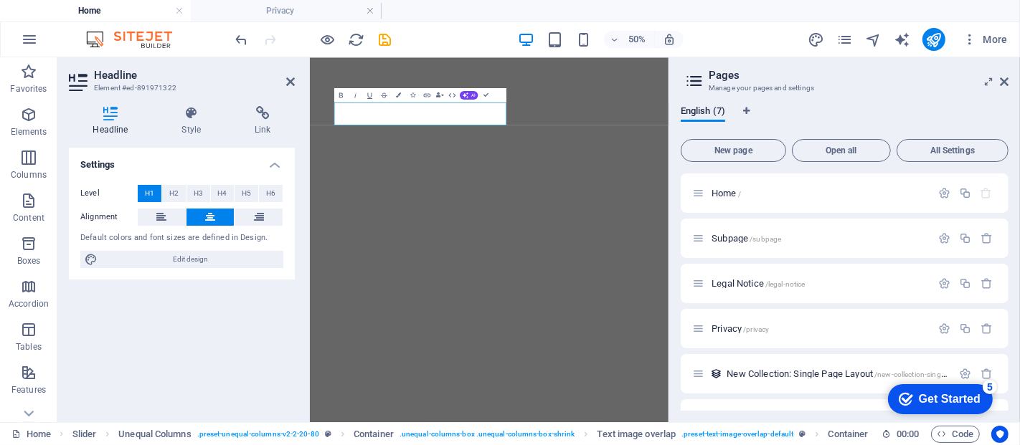
click at [771, 431] on html "Skip to main content Drop content here or Add elements Paste clipboard مرحبا بك…" at bounding box center [667, 244] width 717 height 374
click at [1004, 77] on icon at bounding box center [1004, 81] width 9 height 11
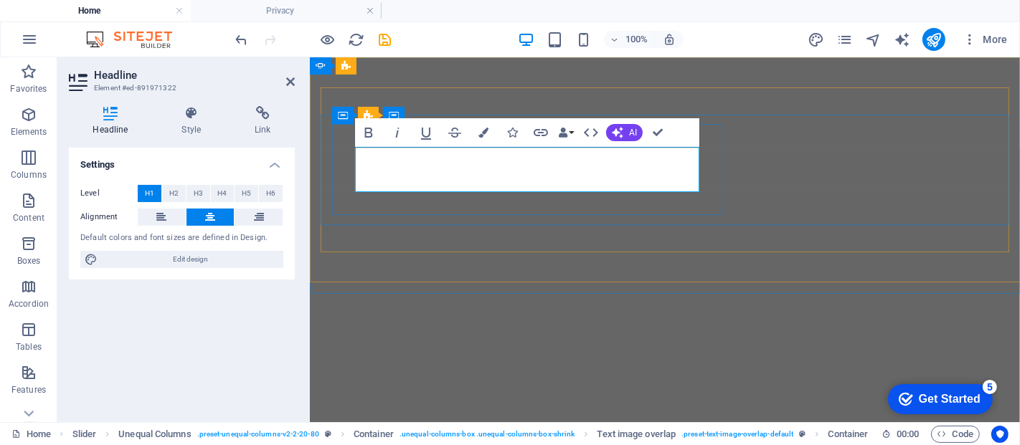
drag, startPoint x: 623, startPoint y: 174, endPoint x: 448, endPoint y: 164, distance: 175.3
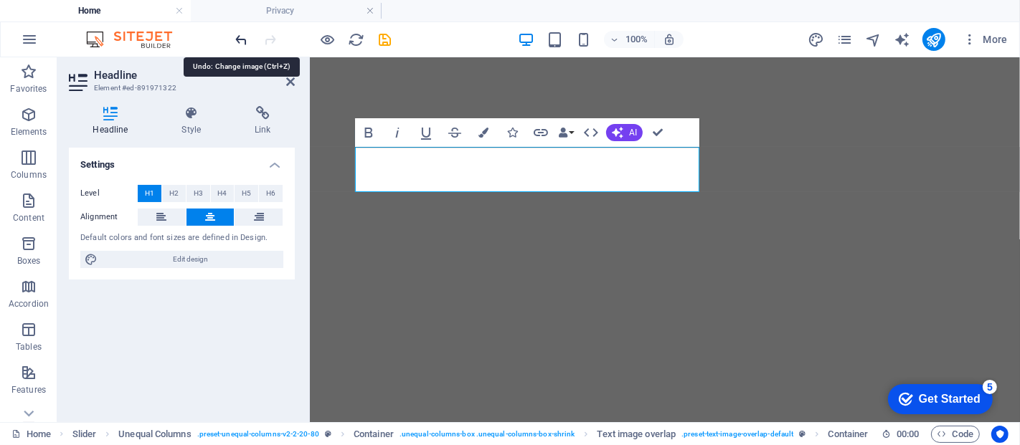
click at [238, 39] on icon "undo" at bounding box center [242, 40] width 16 height 16
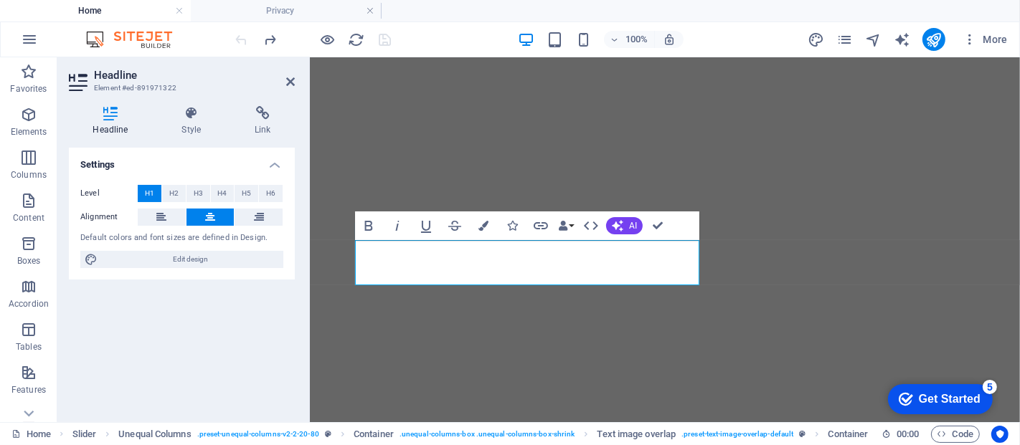
click at [238, 39] on div at bounding box center [313, 39] width 161 height 23
click at [276, 37] on icon "redo" at bounding box center [270, 40] width 16 height 16
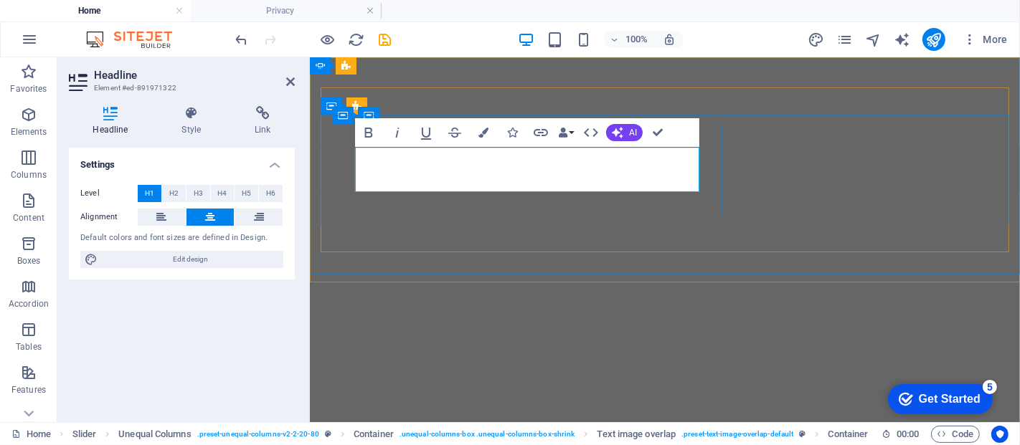
click at [309, 386] on button "button" at bounding box center [309, 386] width 0 height 0
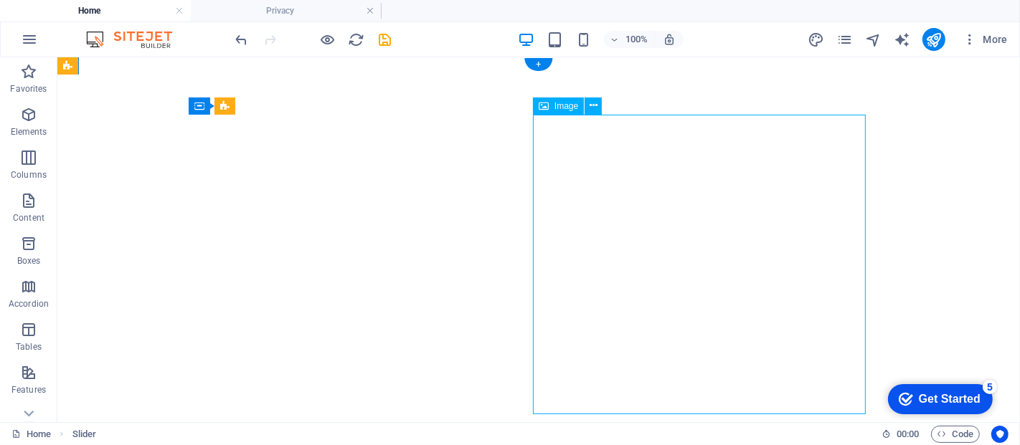
select select "%"
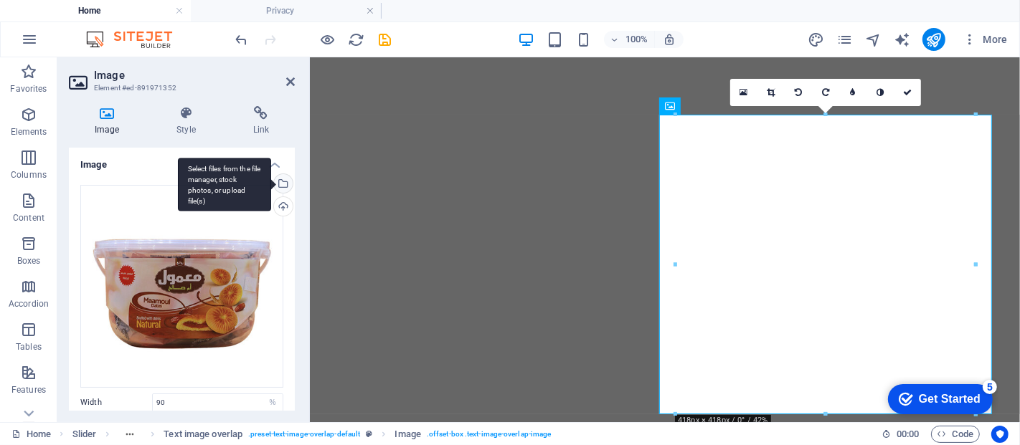
click at [271, 185] on div "Select files from the file manager, stock photos, or upload file(s)" at bounding box center [224, 185] width 93 height 54
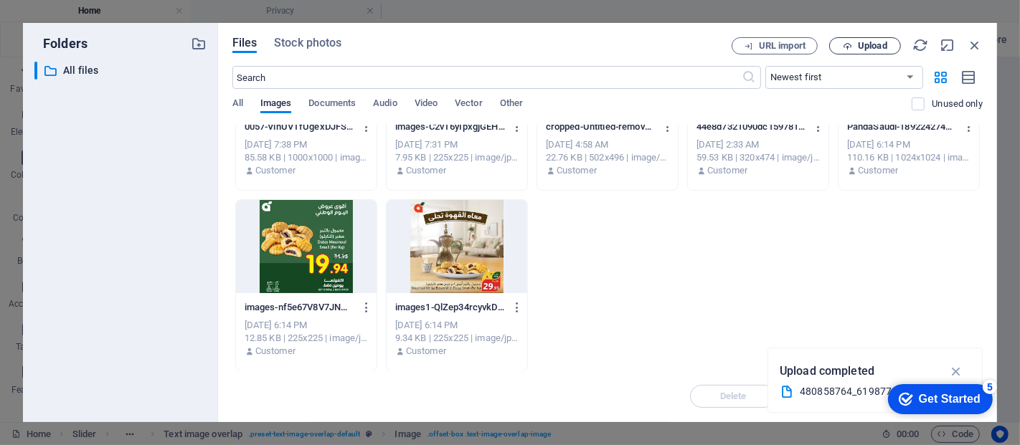
click at [863, 48] on span "Upload" at bounding box center [872, 46] width 29 height 9
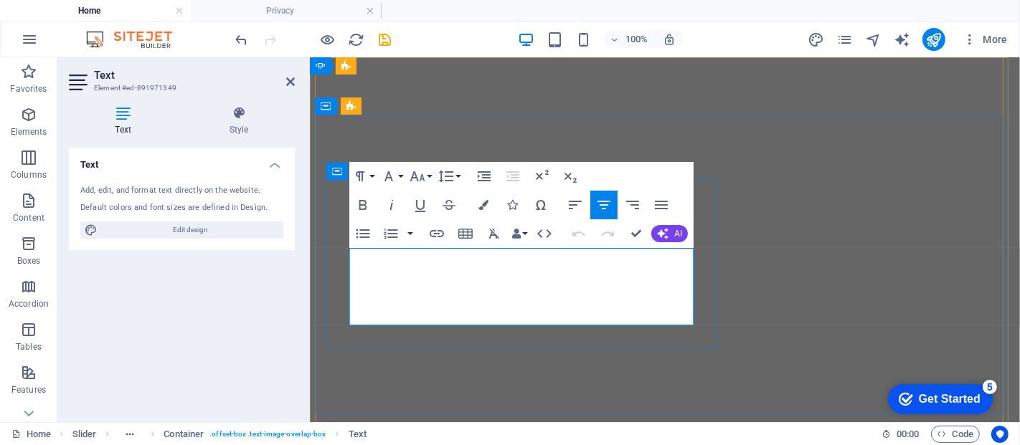
drag, startPoint x: 507, startPoint y: 286, endPoint x: 488, endPoint y: 286, distance: 18.6
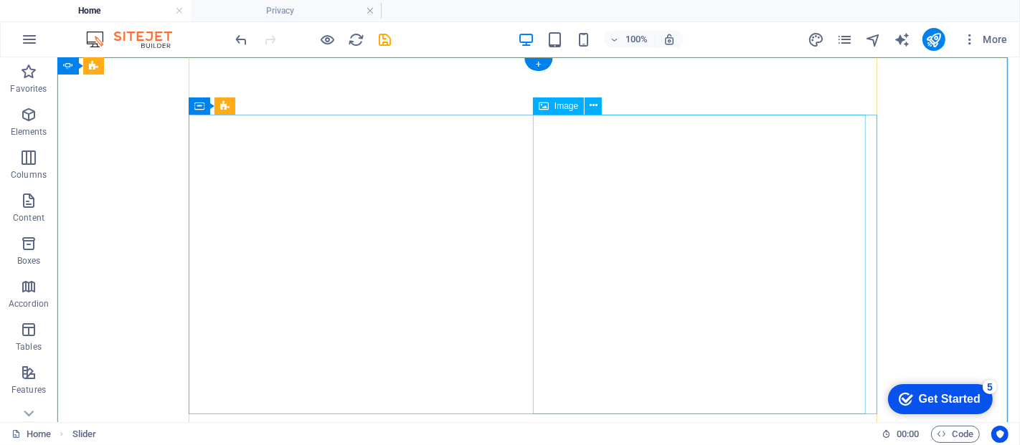
select select "%"
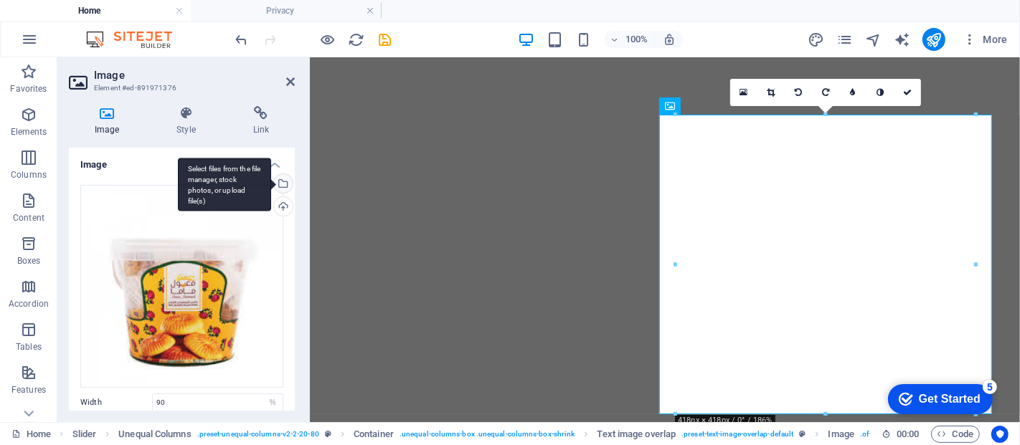
click at [285, 179] on div "Select files from the file manager, stock photos, or upload file(s)" at bounding box center [282, 185] width 22 height 22
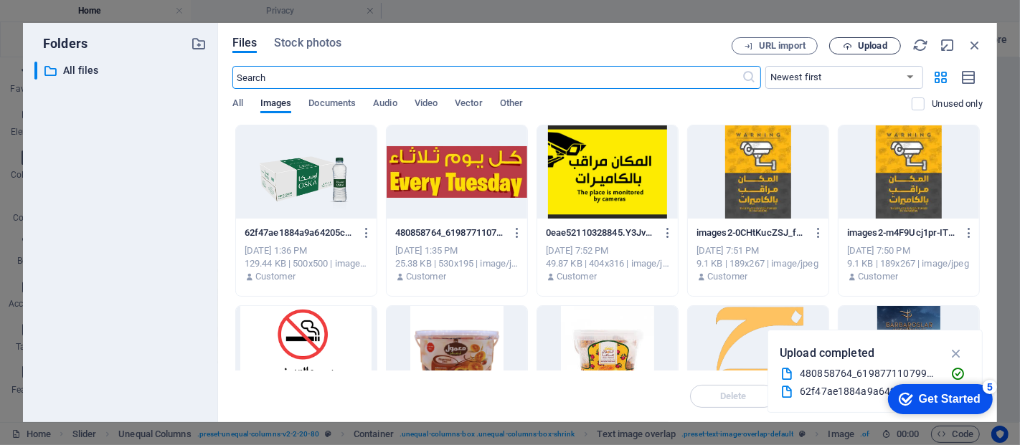
click at [859, 48] on span "Upload" at bounding box center [872, 46] width 29 height 9
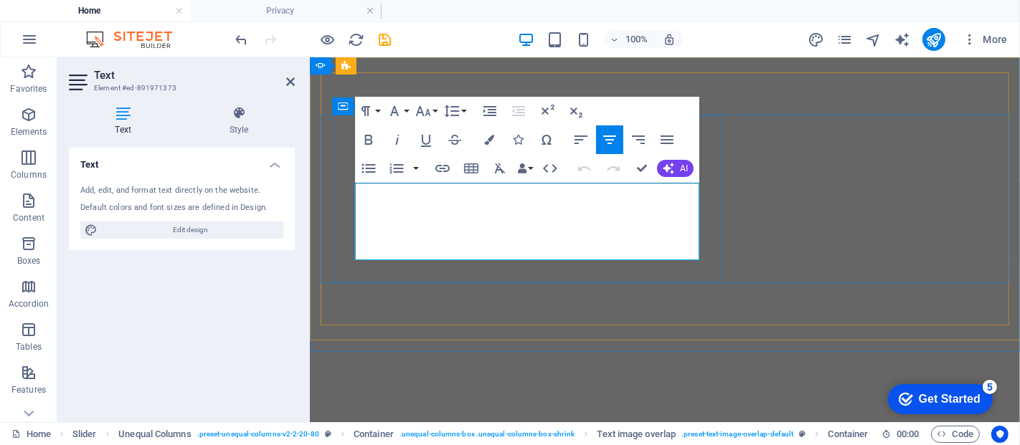
drag, startPoint x: 509, startPoint y: 222, endPoint x: 495, endPoint y: 222, distance: 14.3
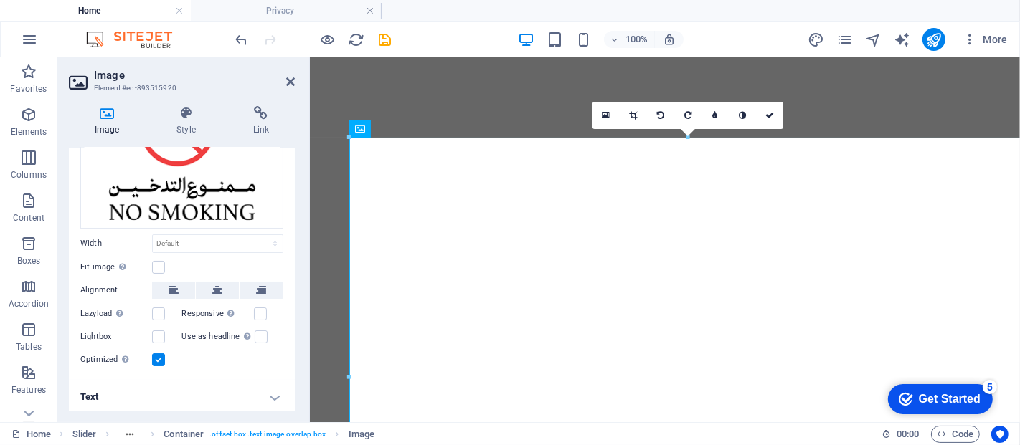
scroll to position [0, 0]
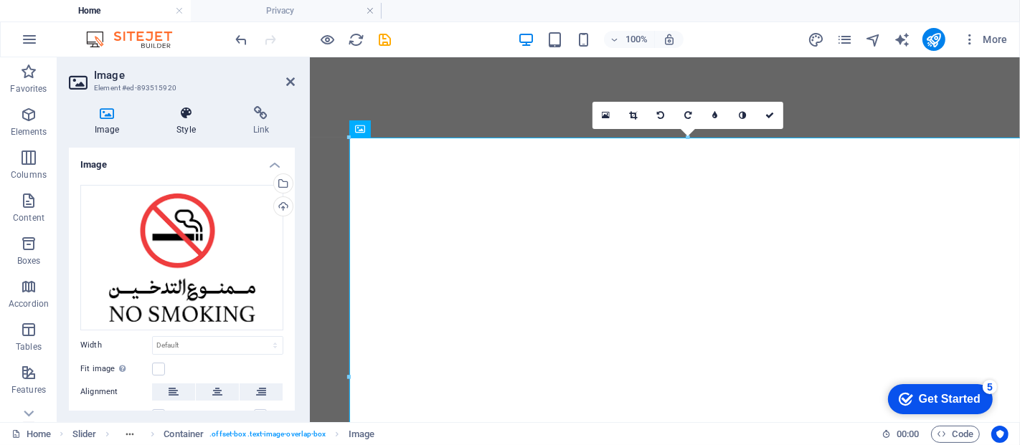
click at [186, 123] on h4 "Style" at bounding box center [189, 121] width 76 height 30
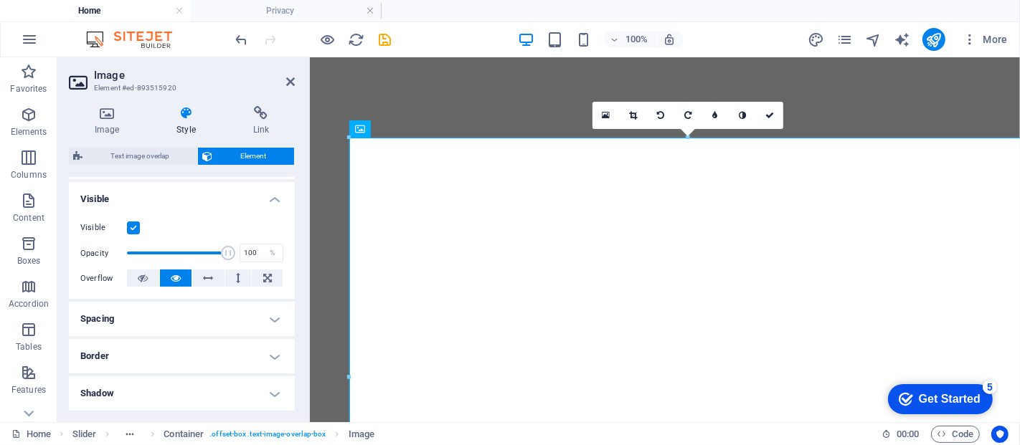
scroll to position [167, 0]
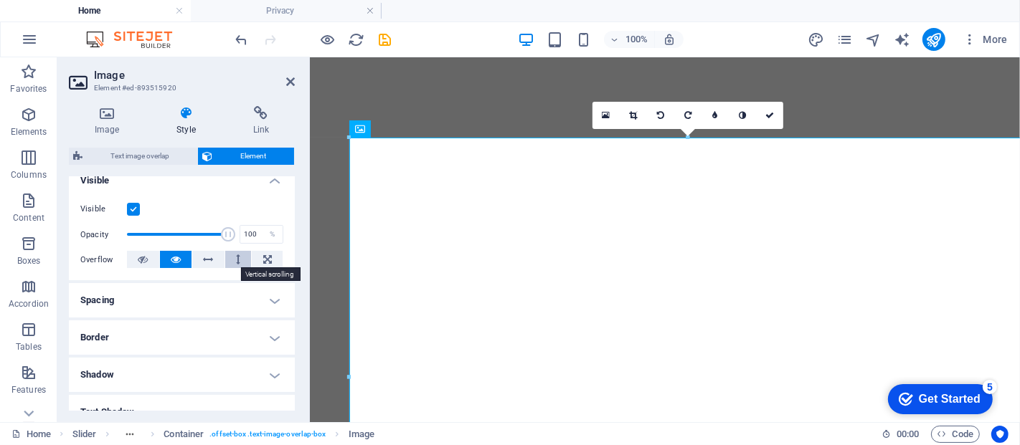
click at [245, 255] on button at bounding box center [238, 259] width 27 height 17
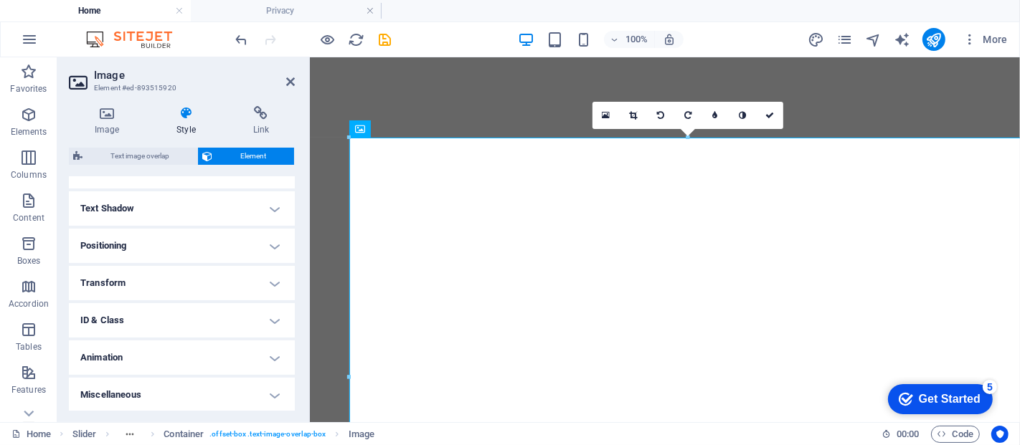
scroll to position [0, 0]
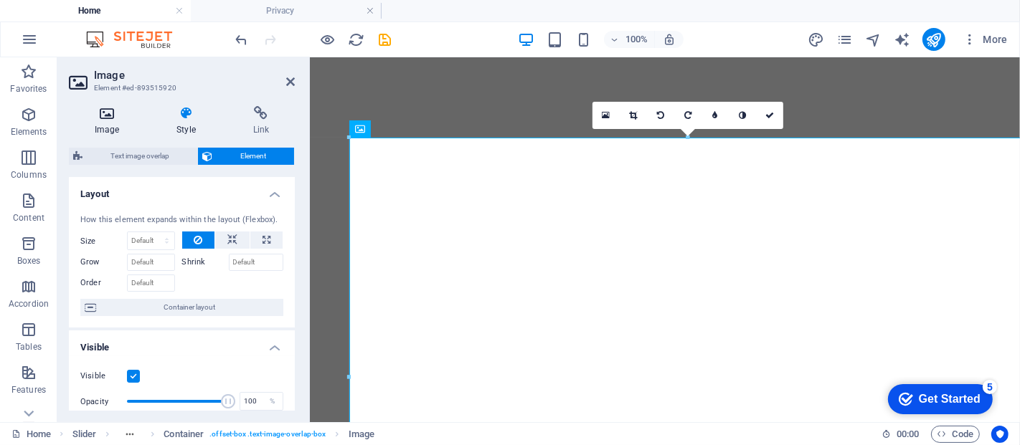
click at [102, 113] on icon at bounding box center [107, 113] width 76 height 14
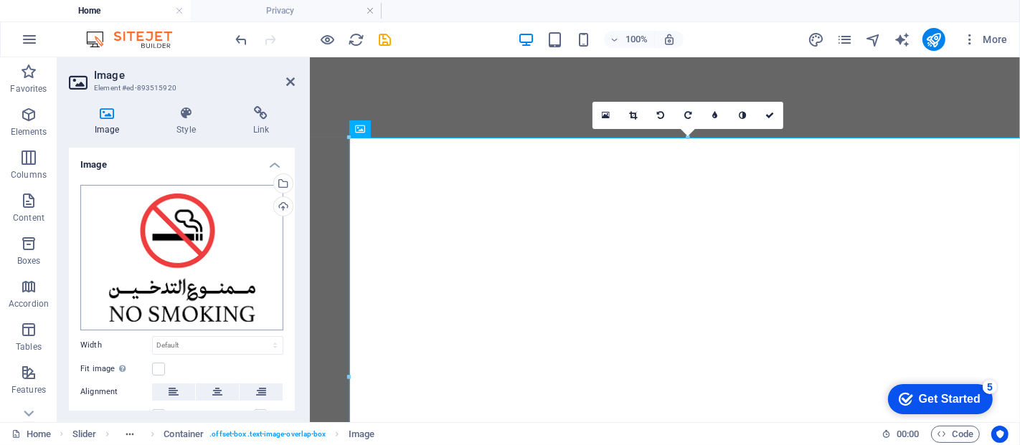
scroll to position [102, 0]
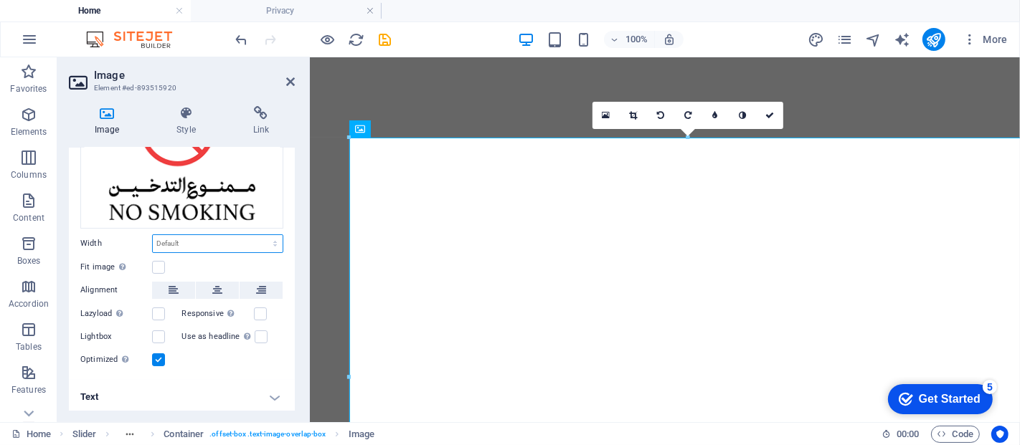
click at [234, 237] on select "Default auto px rem % em vh vw" at bounding box center [218, 243] width 130 height 17
select select "%"
click at [260, 235] on select "Default auto px rem % em vh vw" at bounding box center [218, 243] width 130 height 17
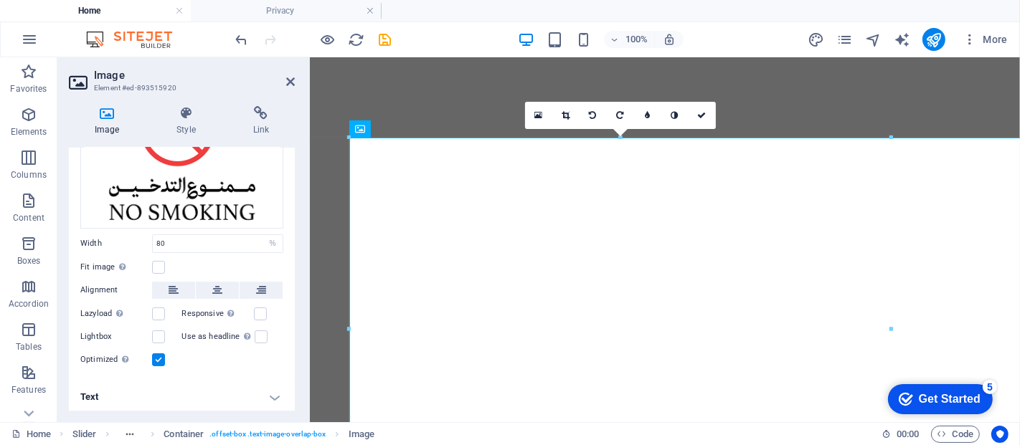
click at [201, 384] on h4 "Text" at bounding box center [182, 397] width 226 height 34
click at [194, 240] on input "80" at bounding box center [218, 243] width 130 height 17
click at [211, 394] on h4 "Text" at bounding box center [182, 393] width 226 height 26
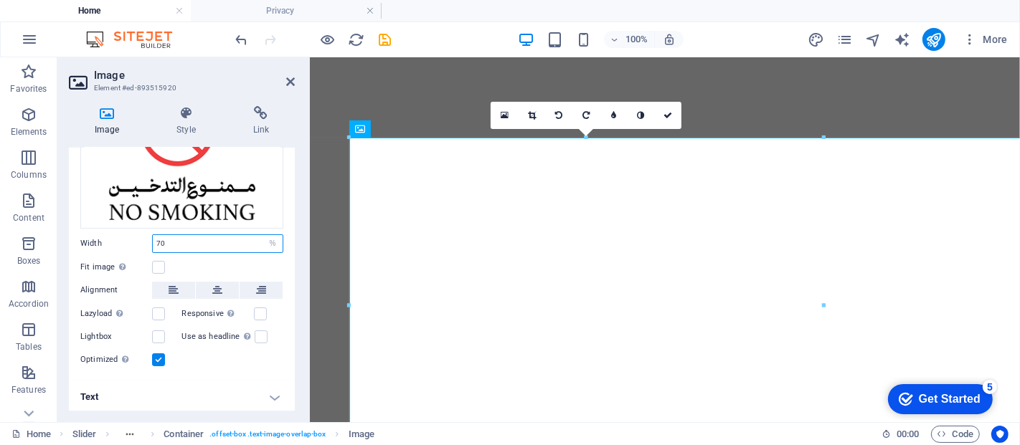
click at [170, 241] on input "70" at bounding box center [218, 243] width 130 height 17
type input "60"
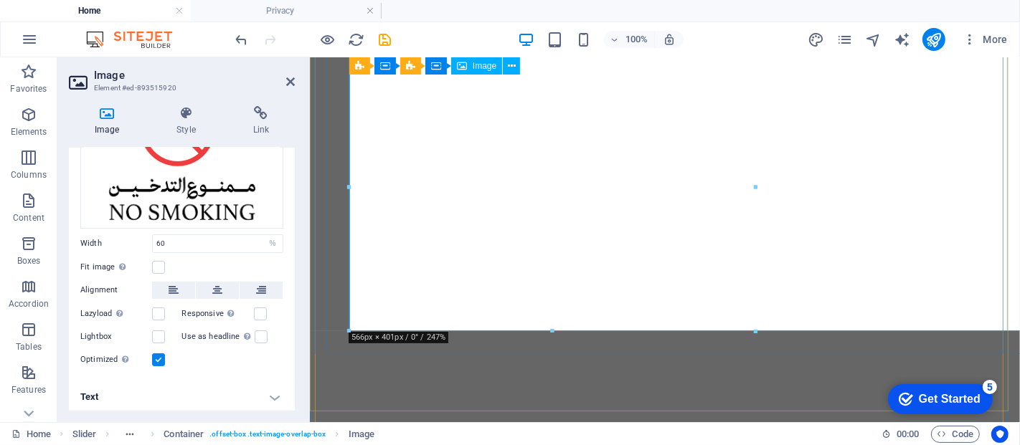
scroll to position [0, 0]
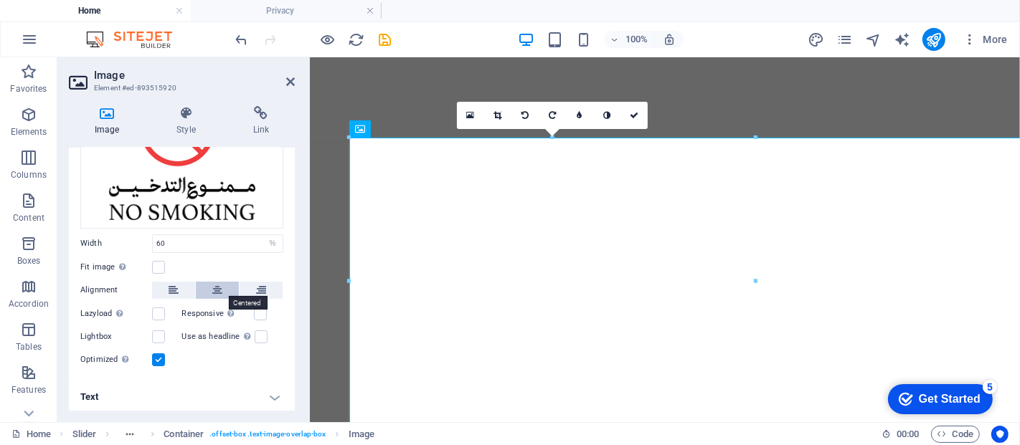
click at [212, 285] on icon at bounding box center [217, 290] width 10 height 17
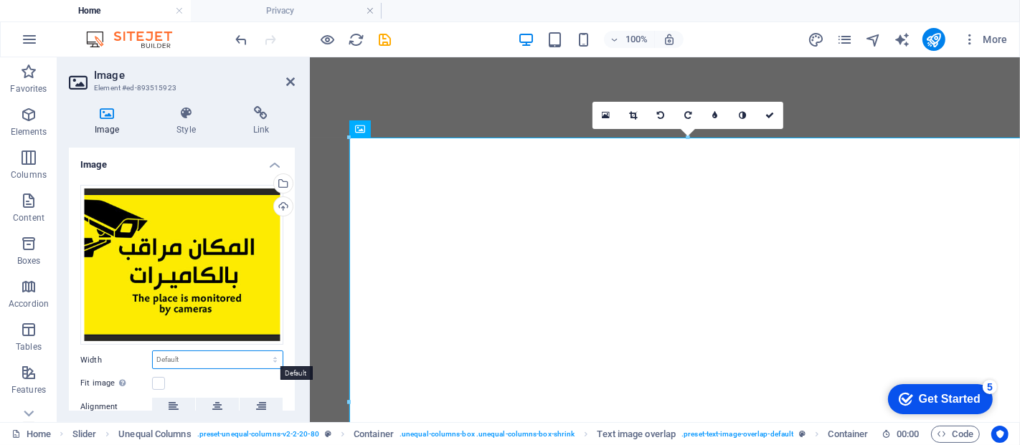
click at [178, 359] on select "Default auto px rem % em vh vw" at bounding box center [218, 359] width 130 height 17
select select "%"
click at [260, 351] on select "Default auto px rem % em vh vw" at bounding box center [218, 359] width 130 height 17
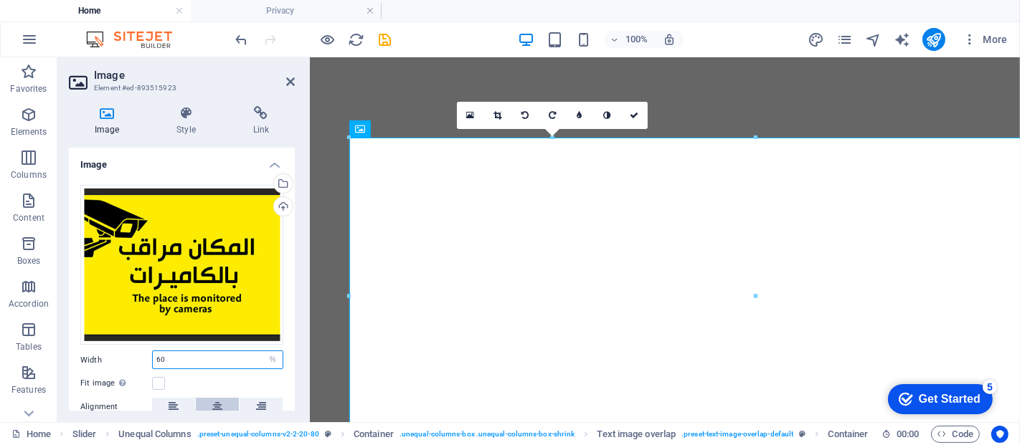
type input "60"
click at [210, 409] on button at bounding box center [217, 406] width 43 height 17
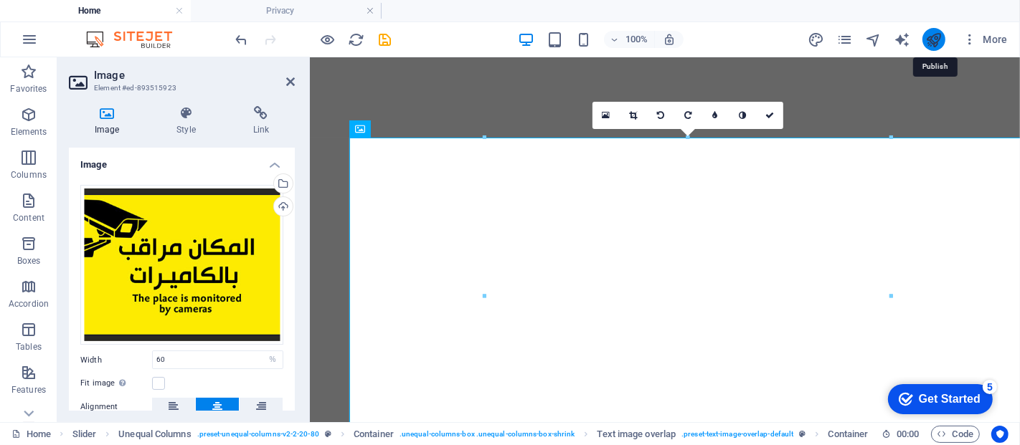
click at [939, 37] on icon "publish" at bounding box center [933, 40] width 16 height 16
